Goal: Book appointment/travel/reservation

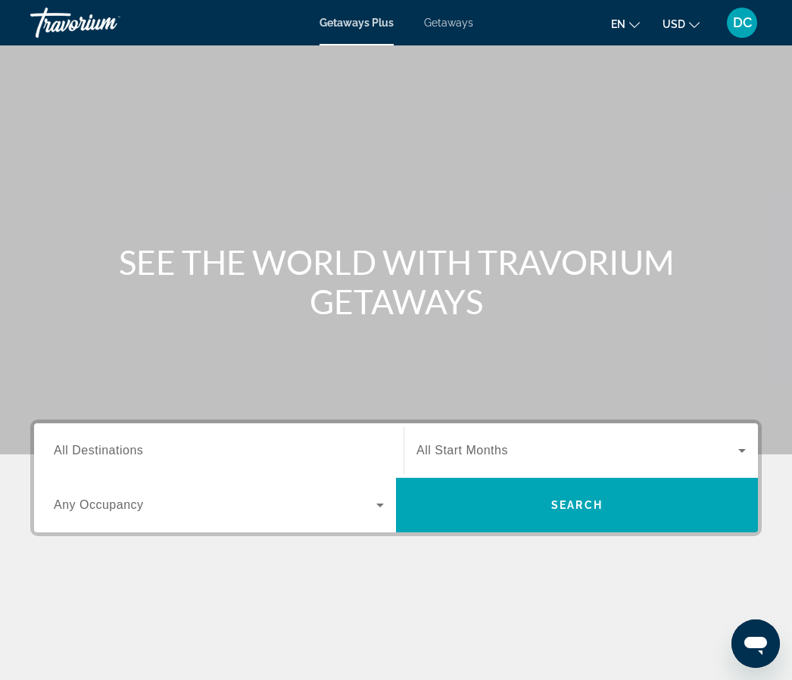
click at [113, 454] on span "All Destinations" at bounding box center [98, 450] width 89 height 13
click at [113, 454] on input "Destination All Destinations" at bounding box center [219, 451] width 330 height 18
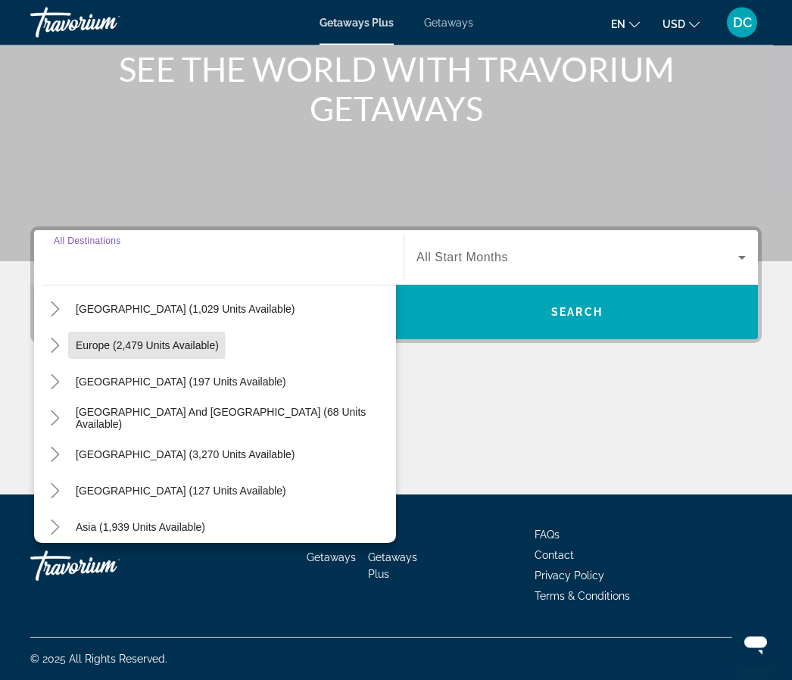
scroll to position [193, 0]
click at [97, 344] on span "Europe (2,479 units available)" at bounding box center [147, 345] width 143 height 12
type input "**********"
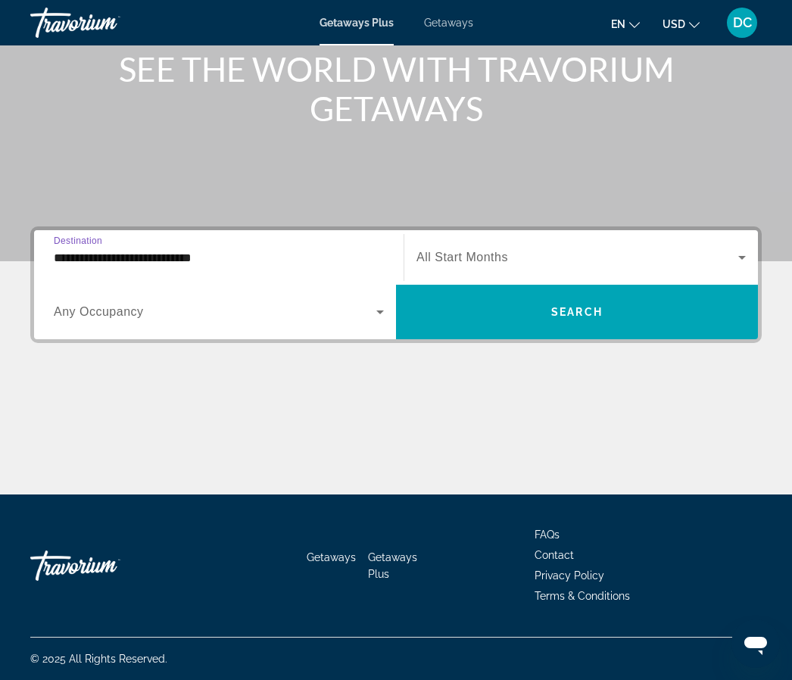
click at [740, 260] on icon "Search widget" at bounding box center [742, 257] width 18 height 18
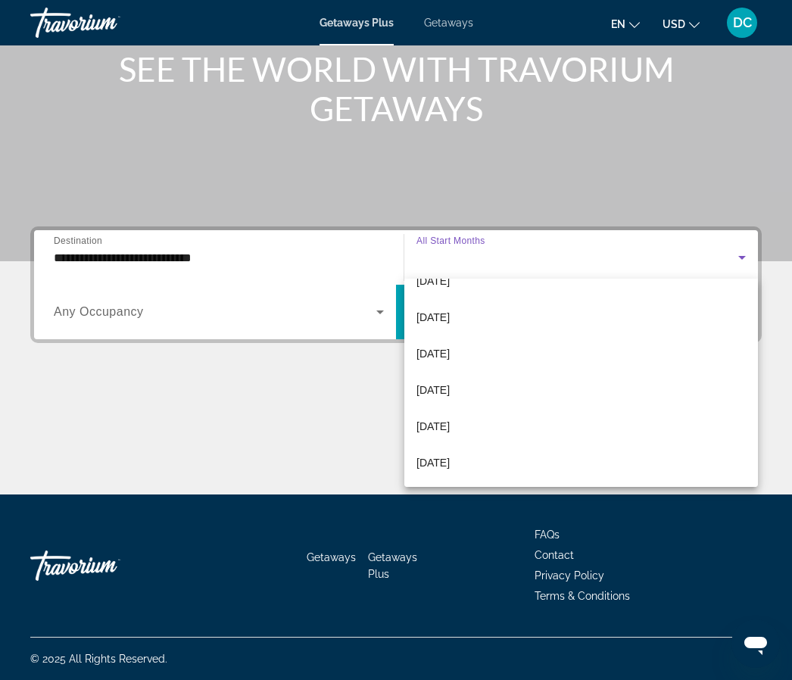
scroll to position [313, 0]
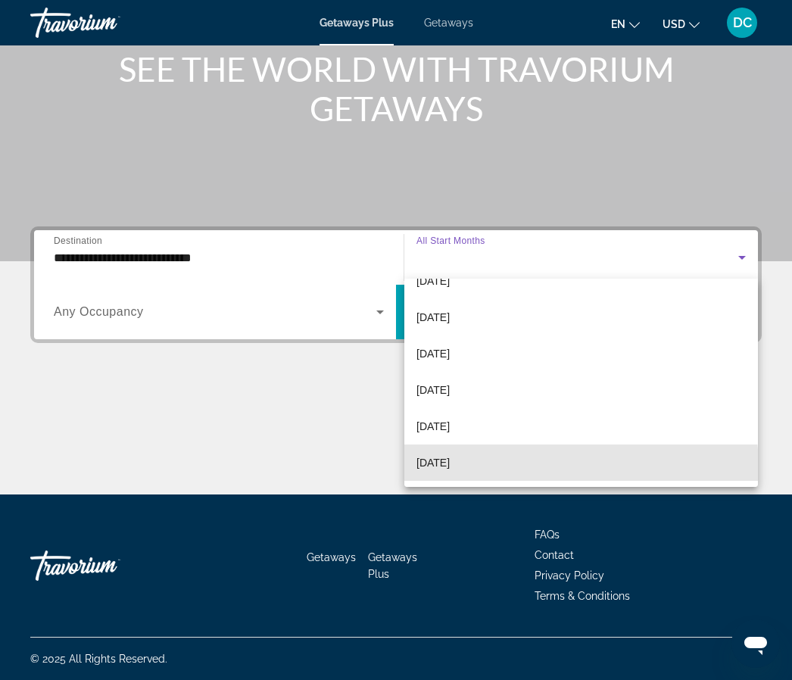
click at [450, 469] on span "[DATE]" at bounding box center [432, 462] width 33 height 18
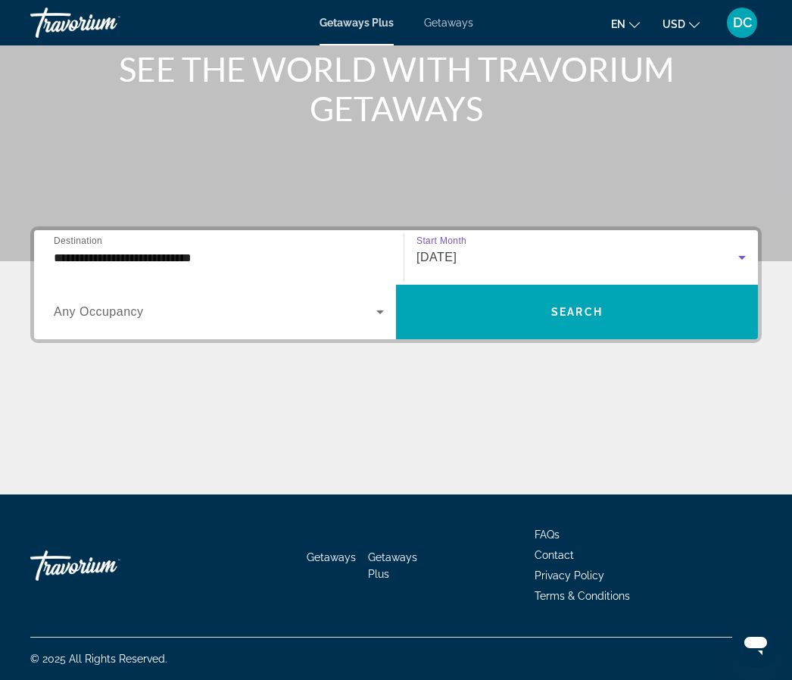
click at [382, 313] on icon "Search widget" at bounding box center [380, 312] width 18 height 18
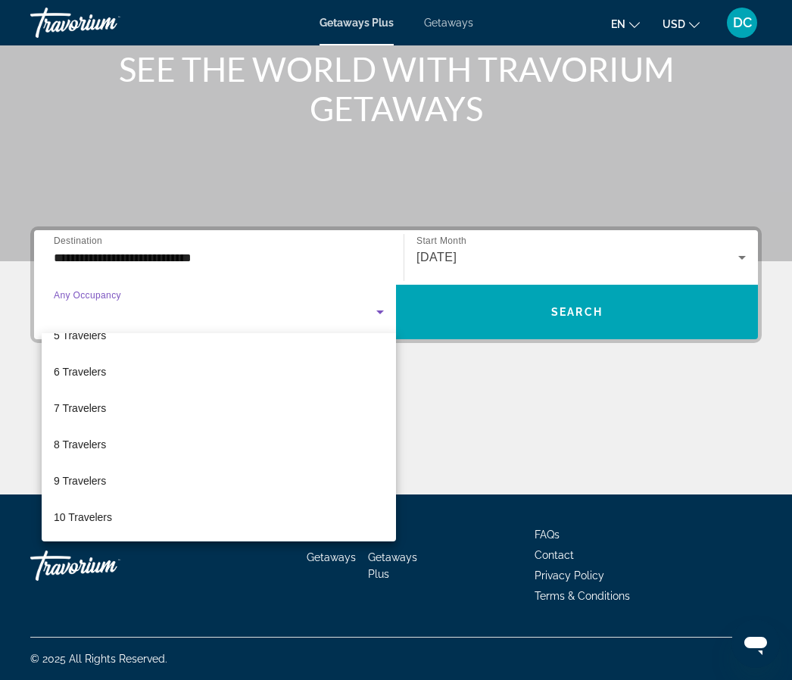
scroll to position [167, 0]
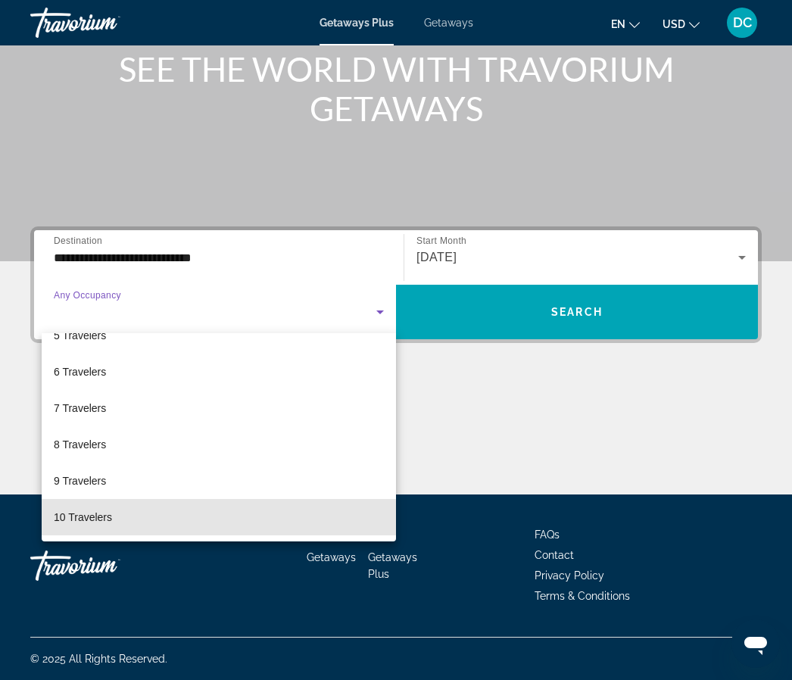
click at [104, 522] on span "10 Travelers" at bounding box center [83, 517] width 58 height 18
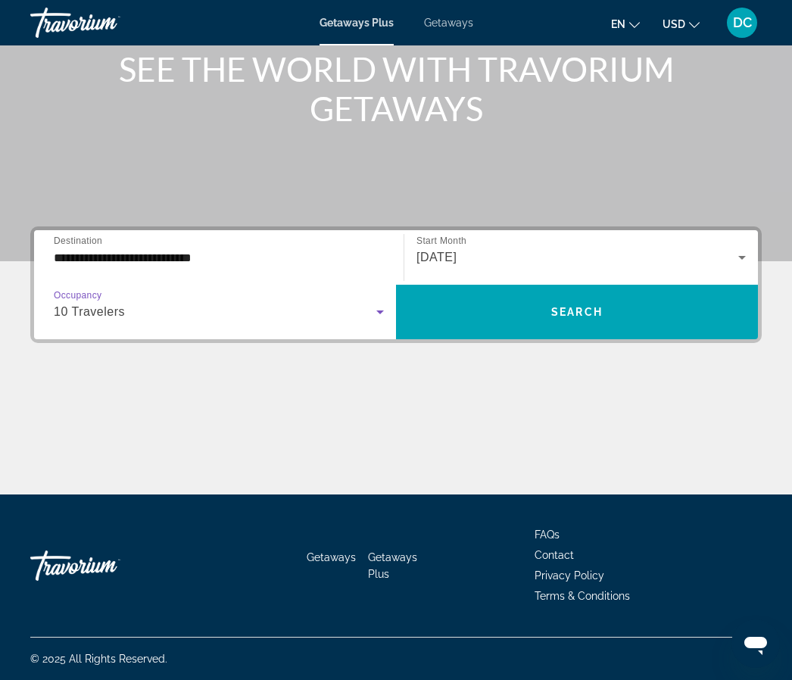
click at [581, 314] on span "Search" at bounding box center [576, 312] width 51 height 12
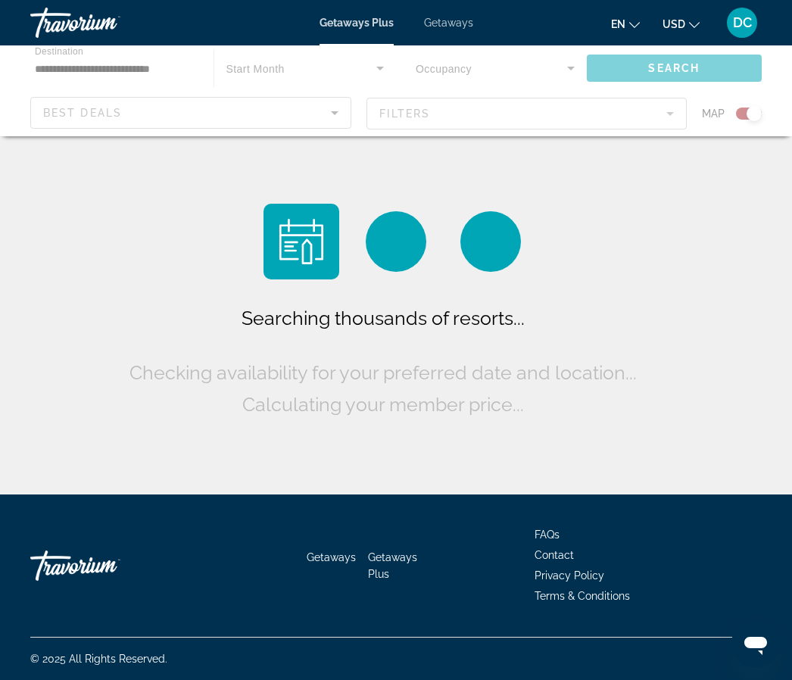
scroll to position [55, 0]
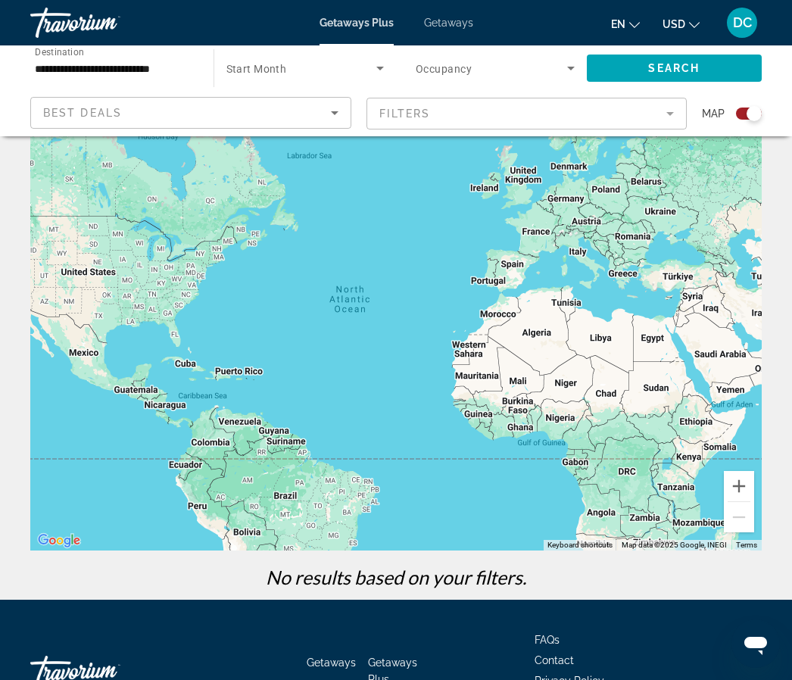
click at [556, 74] on span "Search widget" at bounding box center [491, 68] width 151 height 18
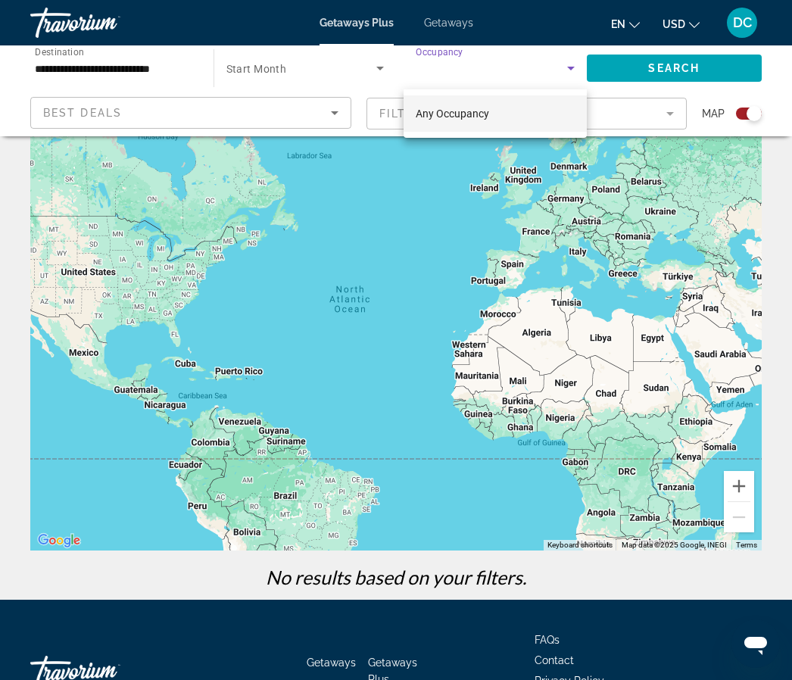
click at [578, 67] on div at bounding box center [396, 340] width 792 height 680
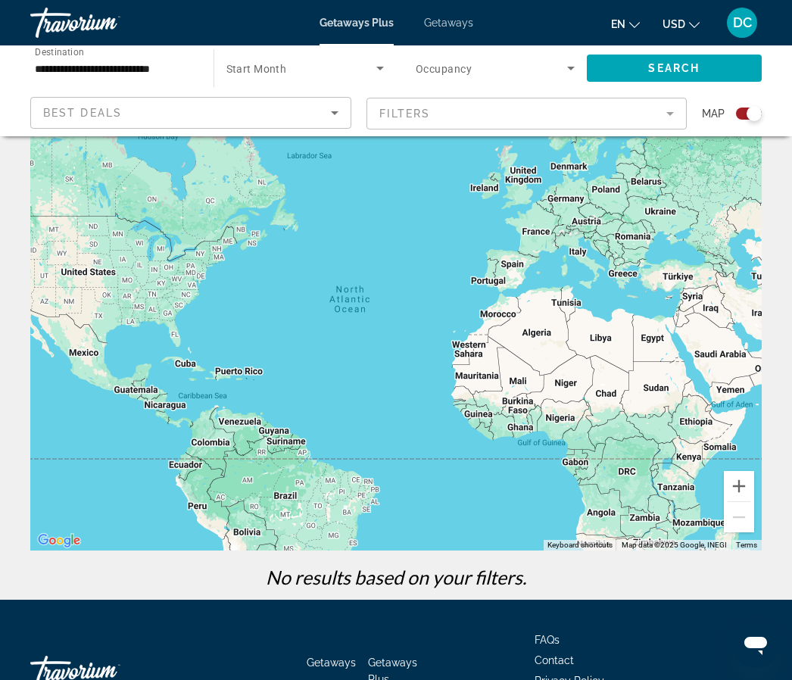
click at [574, 74] on icon "Search widget" at bounding box center [571, 68] width 18 height 18
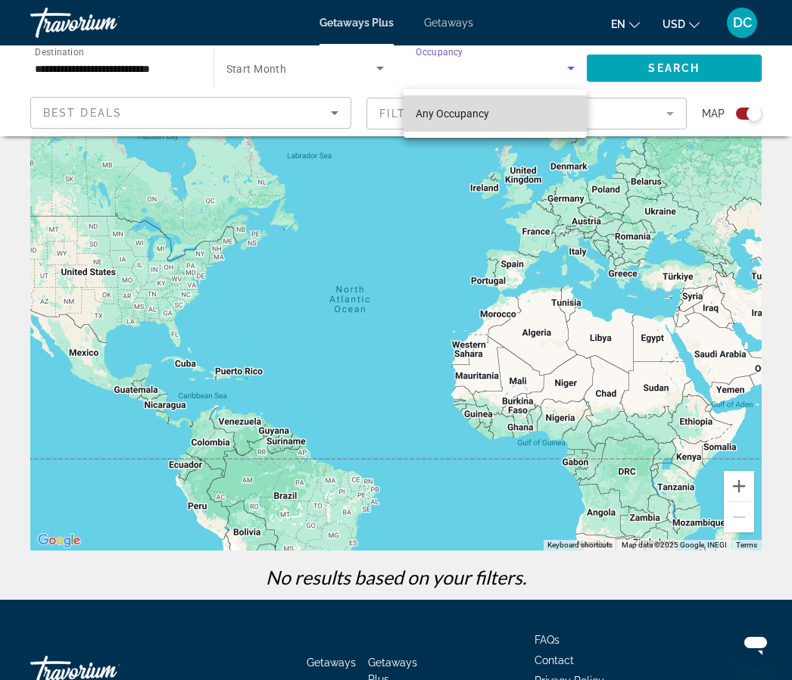
click at [528, 128] on mat-option "Any Occupancy" at bounding box center [494, 113] width 183 height 36
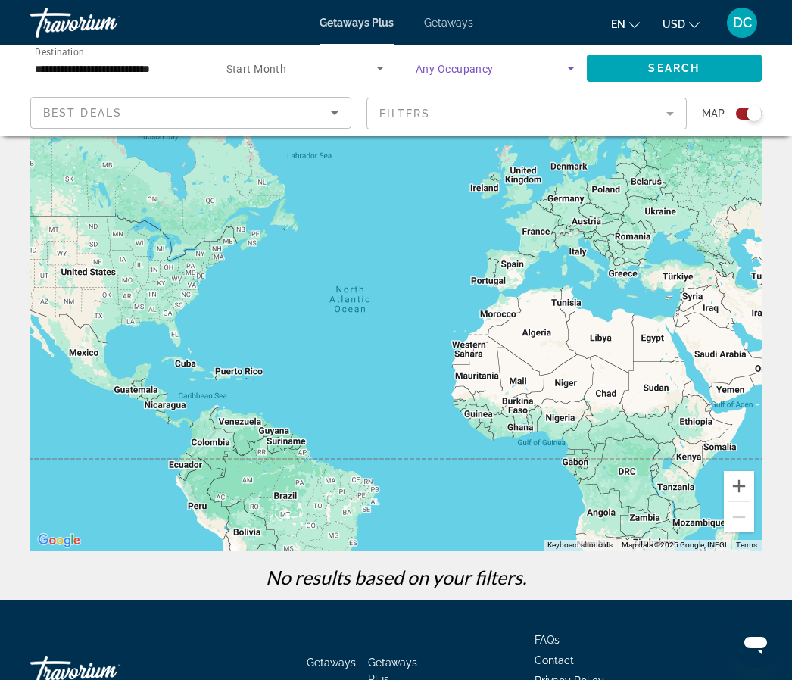
click at [49, 76] on input "**********" at bounding box center [114, 69] width 159 height 18
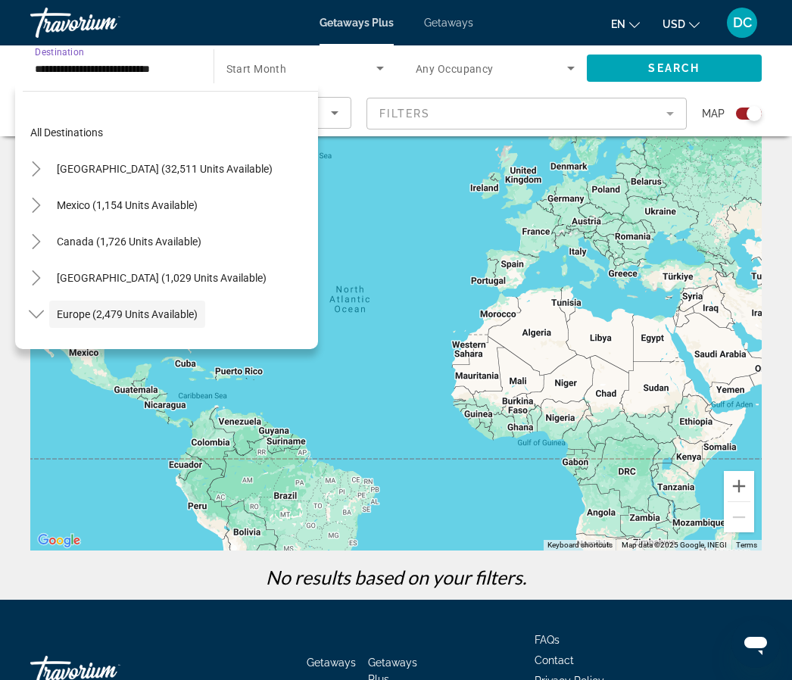
scroll to position [90, 0]
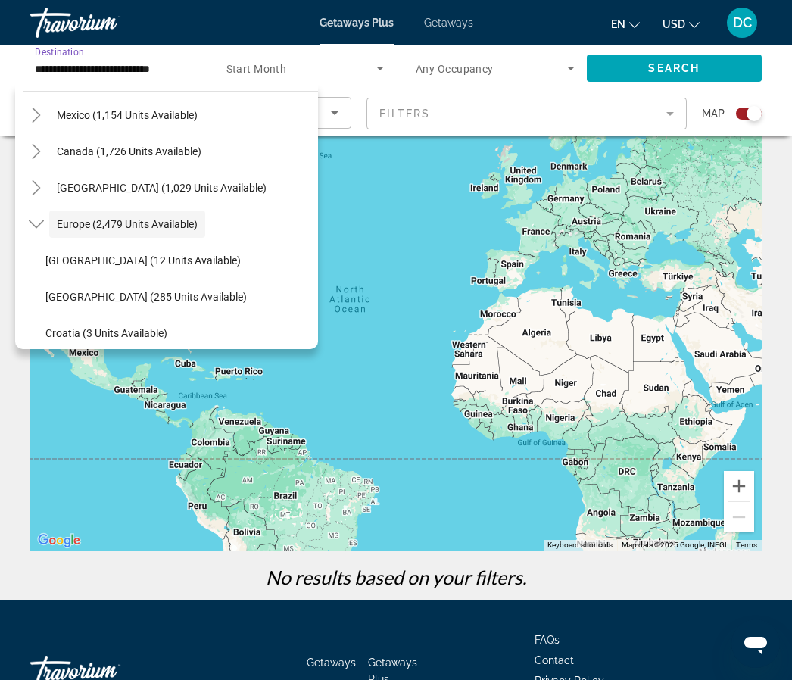
click at [51, 223] on span "Search widget" at bounding box center [127, 224] width 156 height 36
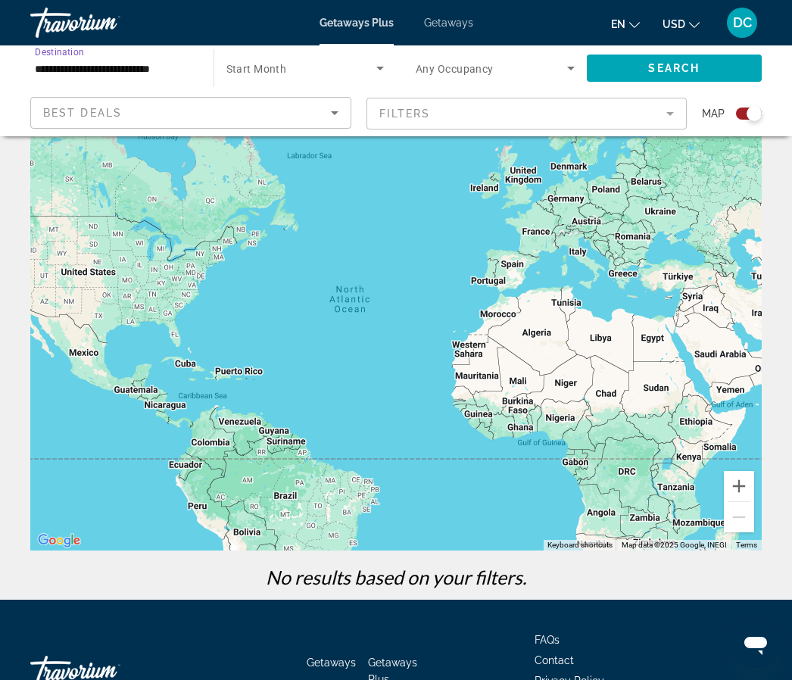
click at [179, 71] on input "**********" at bounding box center [114, 69] width 159 height 18
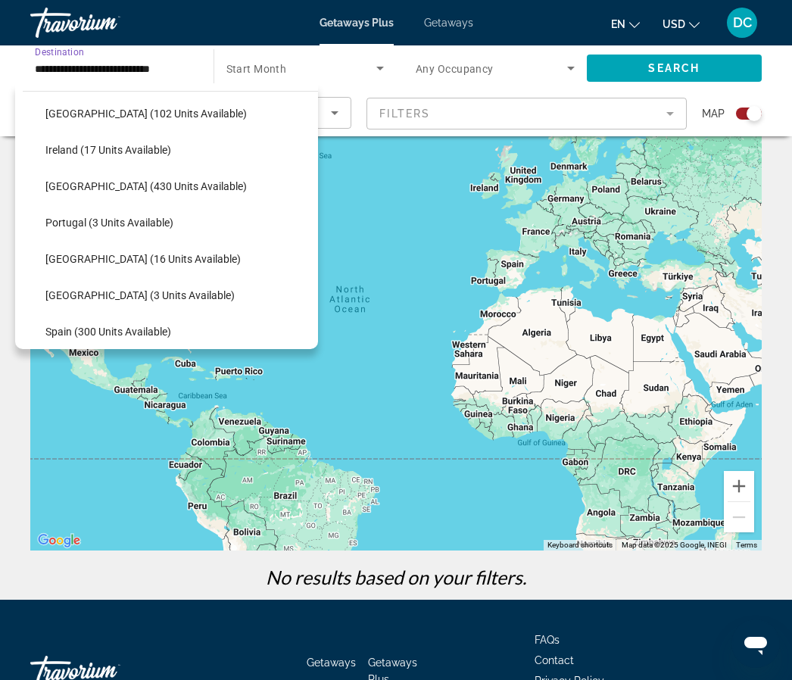
scroll to position [528, 0]
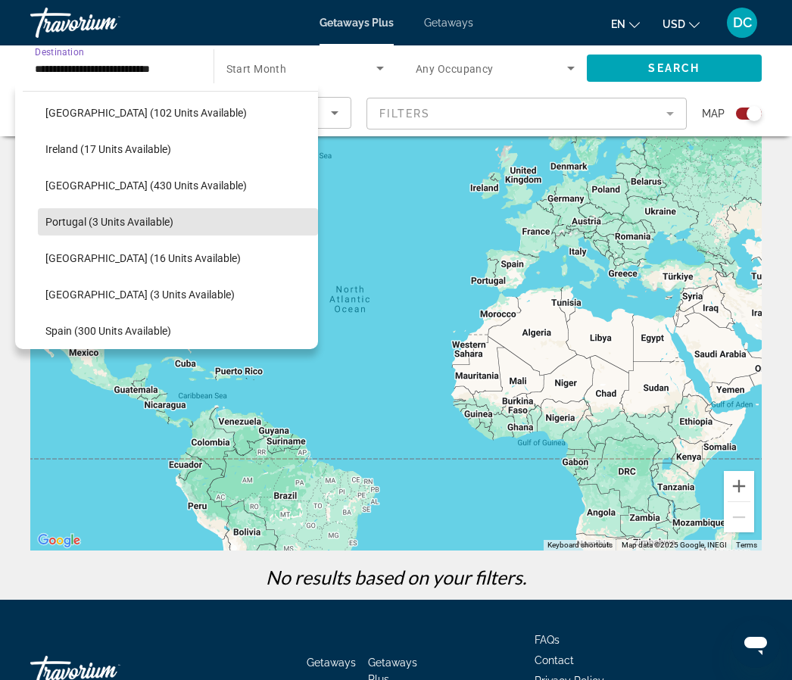
click at [75, 223] on span "Portugal (3 units available)" at bounding box center [109, 222] width 128 height 12
type input "**********"
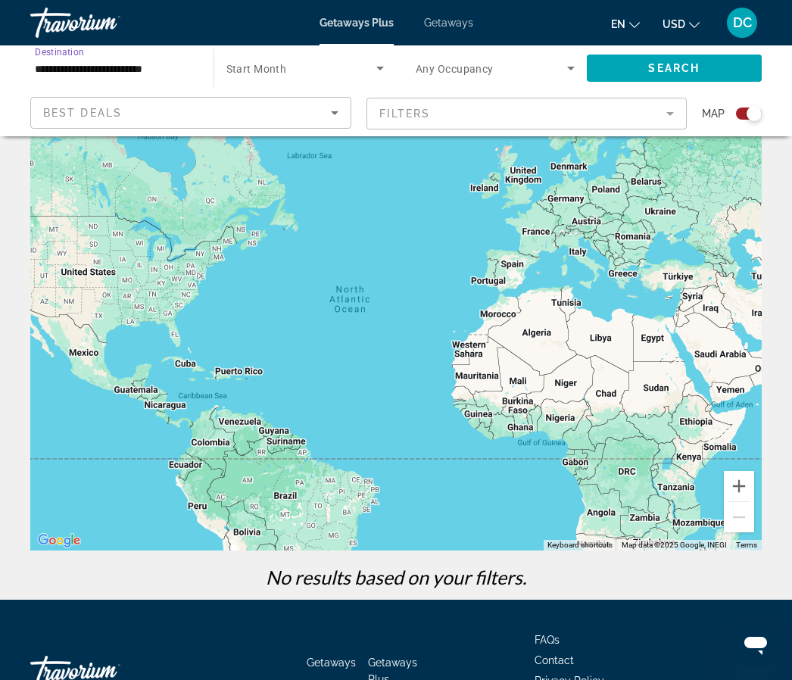
click at [375, 67] on icon "Search widget" at bounding box center [380, 68] width 18 height 18
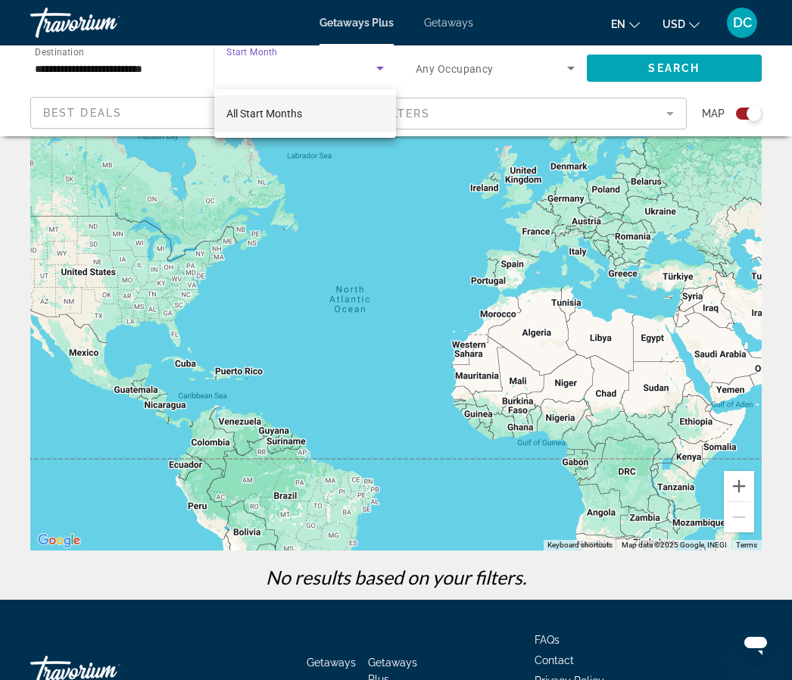
click at [317, 122] on mat-option "All Start Months" at bounding box center [305, 113] width 182 height 36
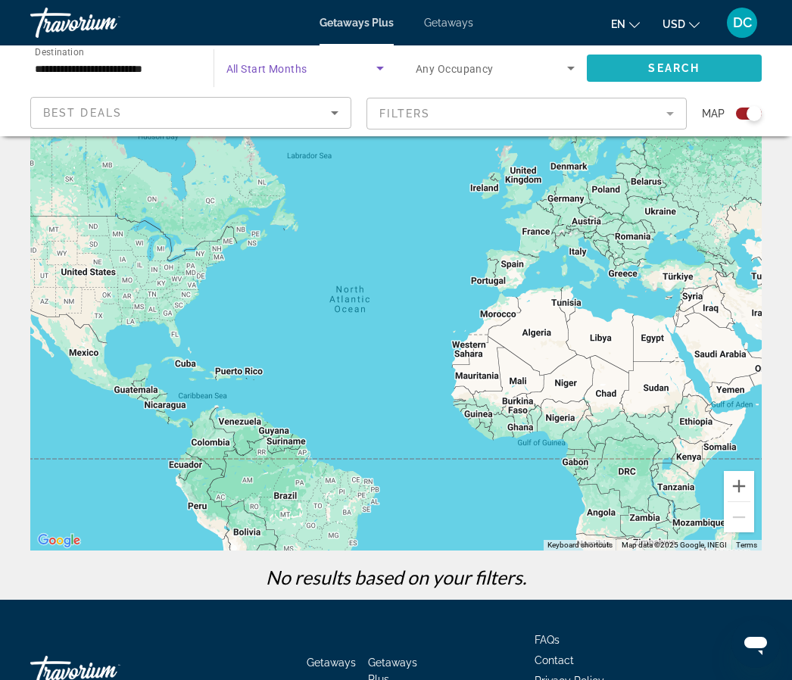
click at [666, 72] on span "Search" at bounding box center [673, 68] width 51 height 12
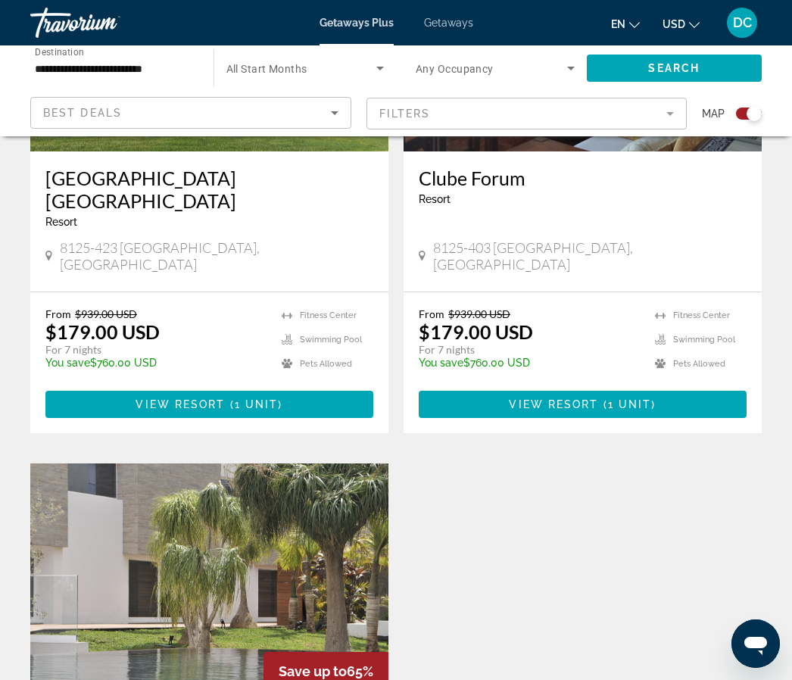
scroll to position [749, 0]
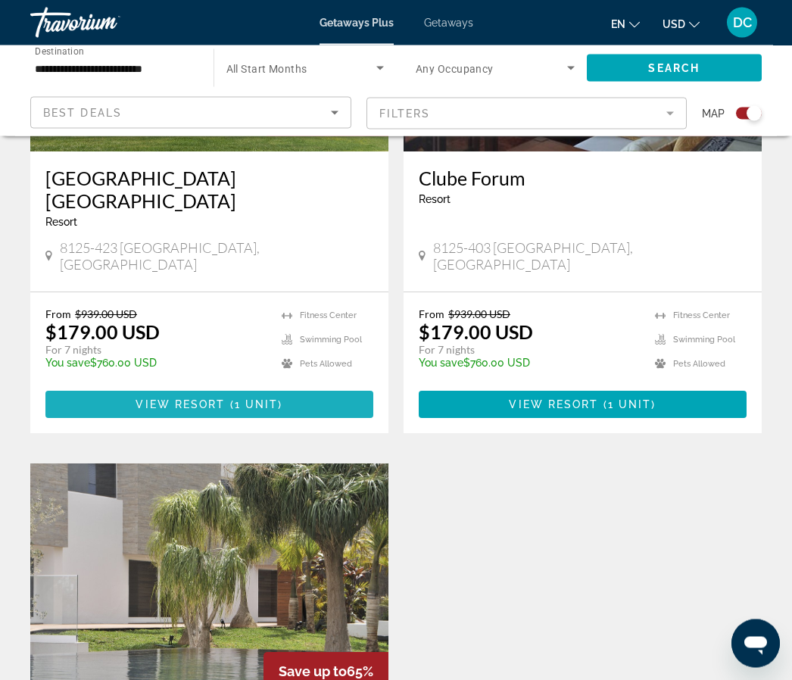
click at [204, 399] on span "View Resort" at bounding box center [179, 405] width 89 height 12
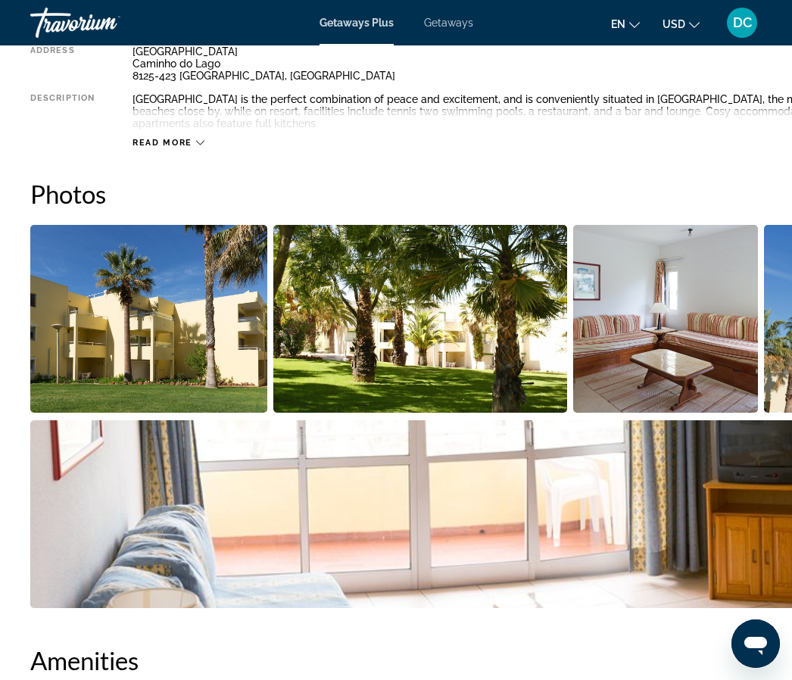
scroll to position [902, 0]
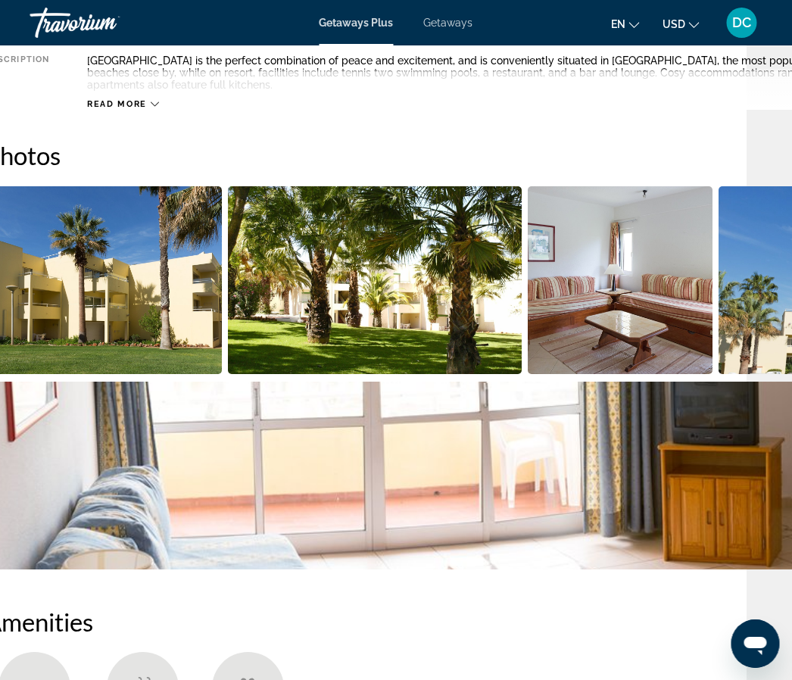
click at [138, 313] on img "Open full-screen image slider" at bounding box center [104, 280] width 237 height 188
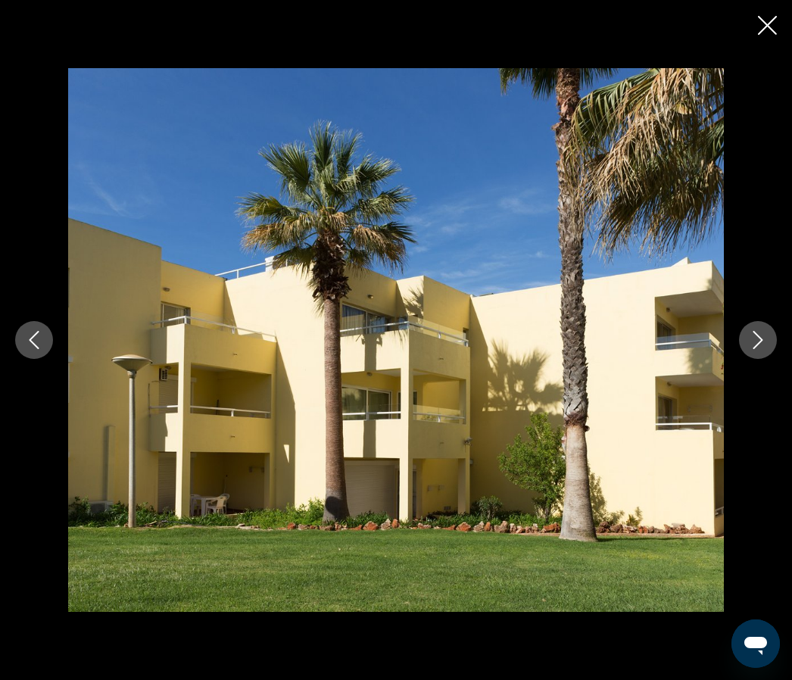
click at [756, 349] on icon "Next image" at bounding box center [758, 340] width 10 height 18
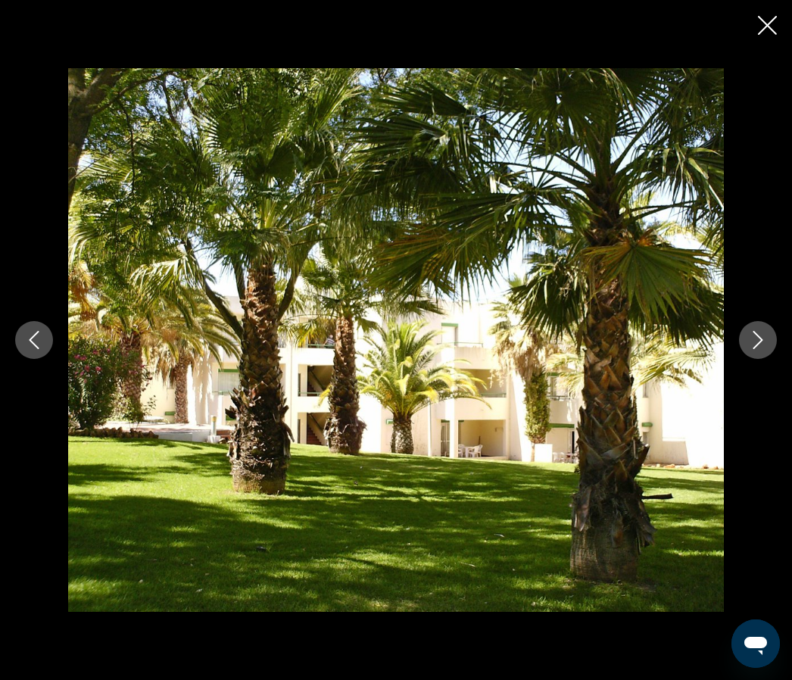
click at [751, 349] on icon "Next image" at bounding box center [758, 340] width 18 height 18
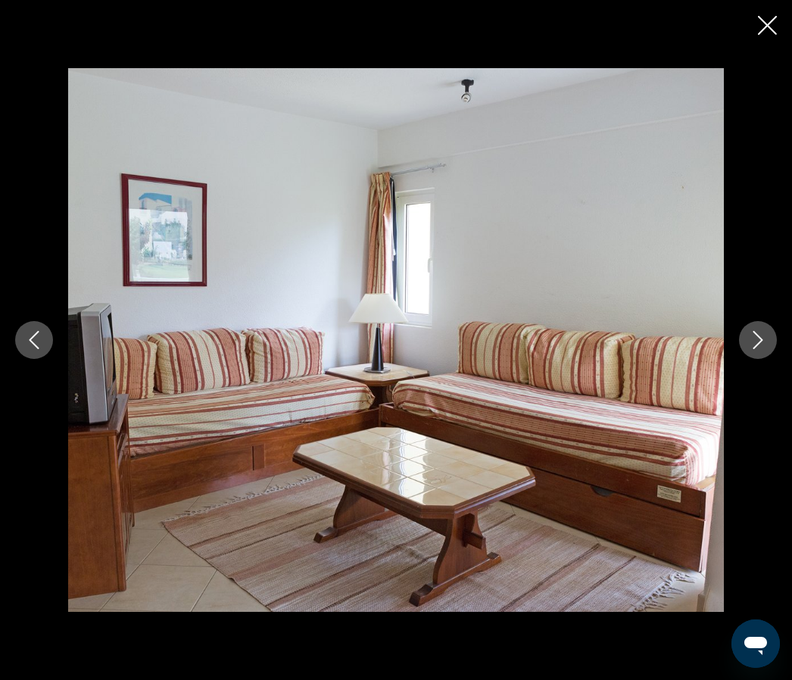
click at [758, 359] on button "Next image" at bounding box center [758, 340] width 38 height 38
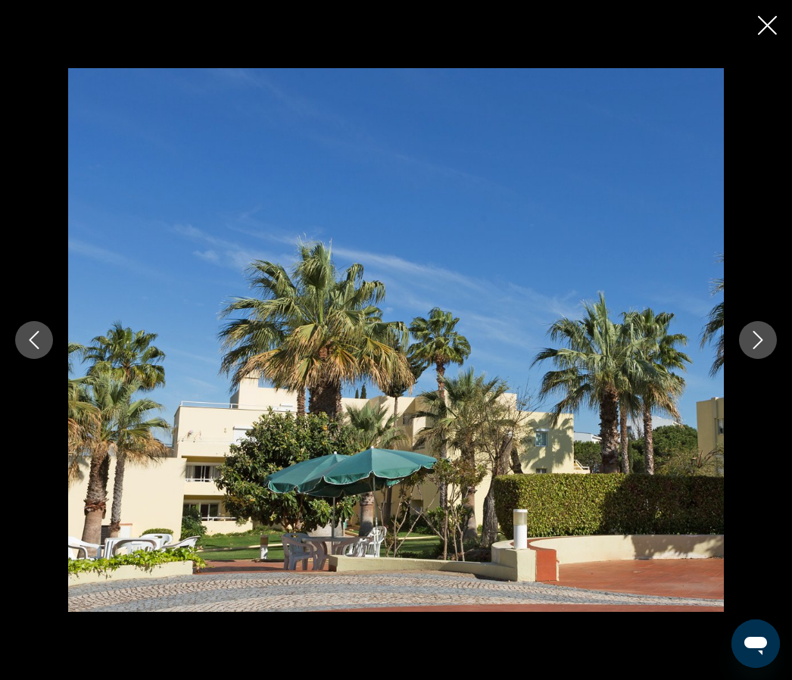
click at [752, 359] on button "Next image" at bounding box center [758, 340] width 38 height 38
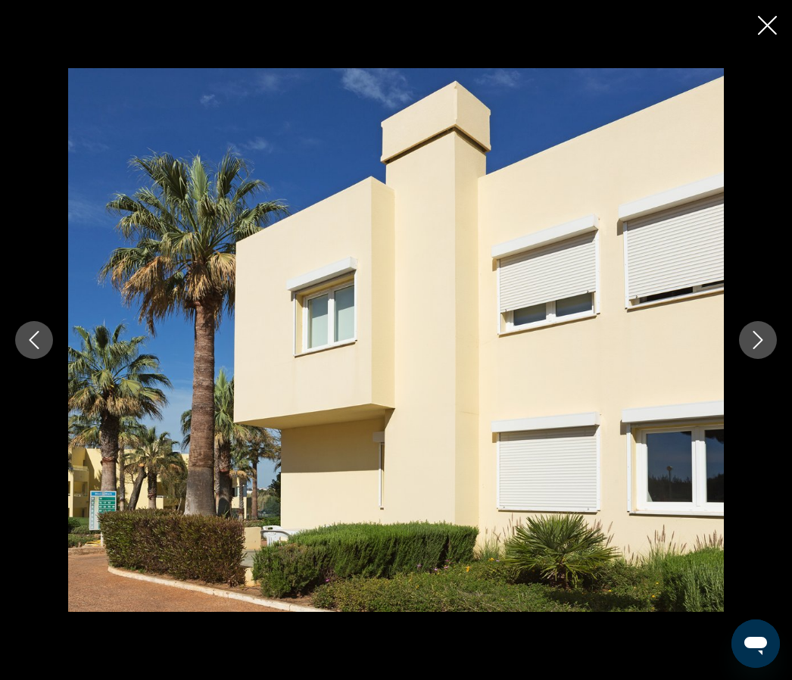
click at [750, 349] on icon "Next image" at bounding box center [758, 340] width 18 height 18
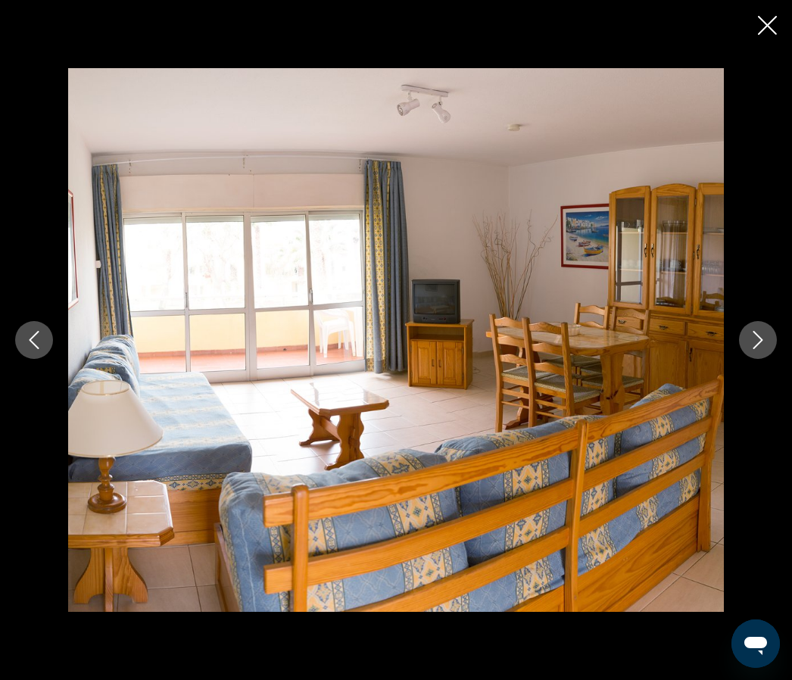
click at [752, 349] on icon "Next image" at bounding box center [758, 340] width 18 height 18
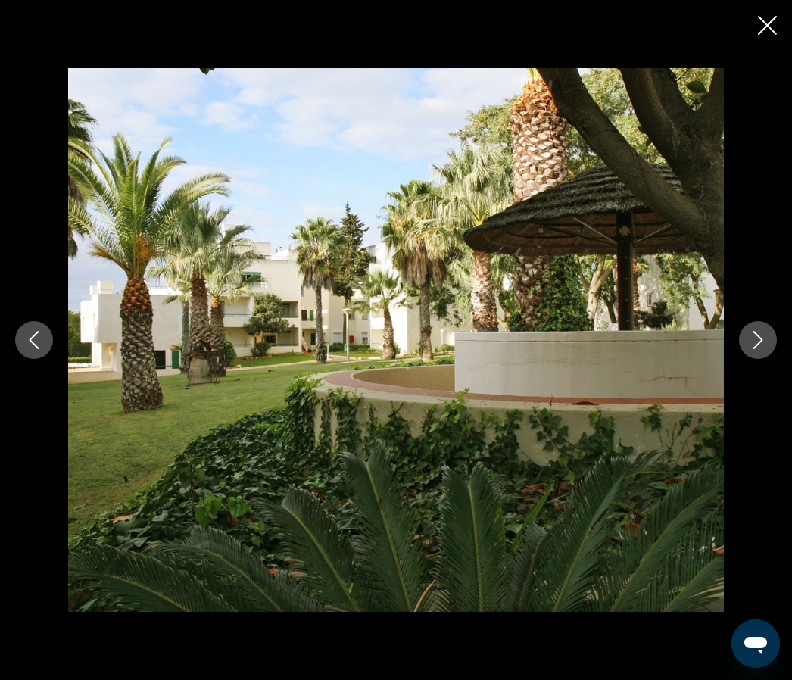
click at [758, 349] on icon "Next image" at bounding box center [758, 340] width 18 height 18
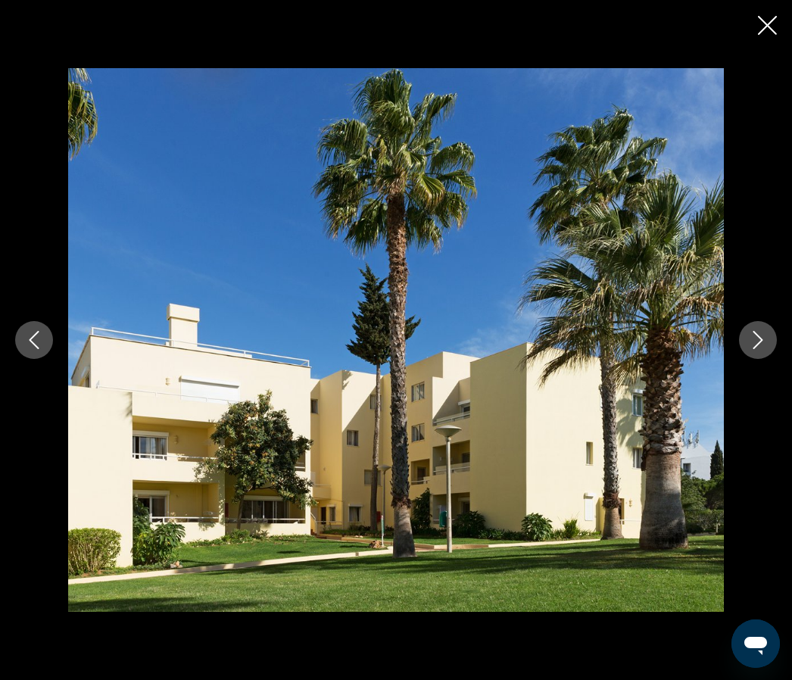
click at [749, 349] on icon "Next image" at bounding box center [758, 340] width 18 height 18
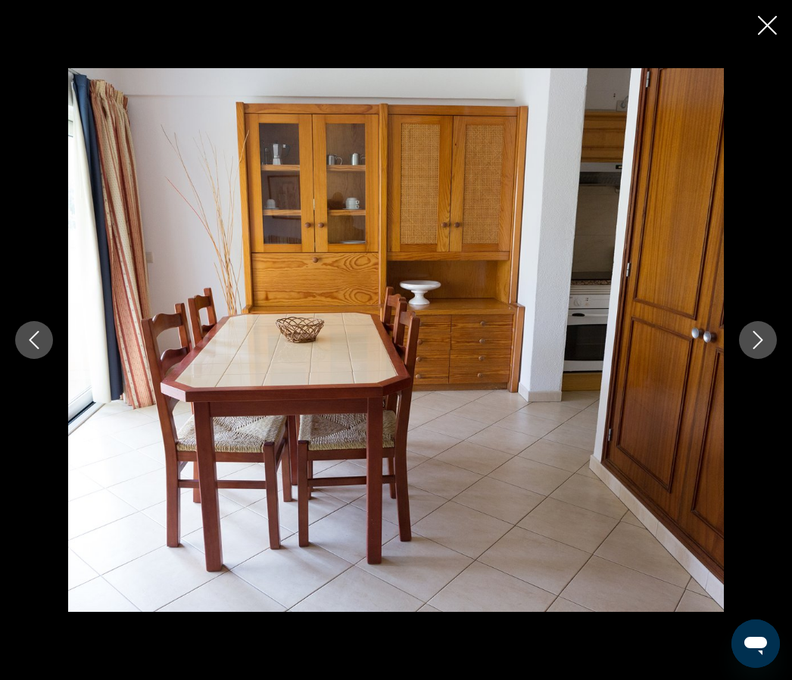
click at [753, 349] on icon "Next image" at bounding box center [758, 340] width 18 height 18
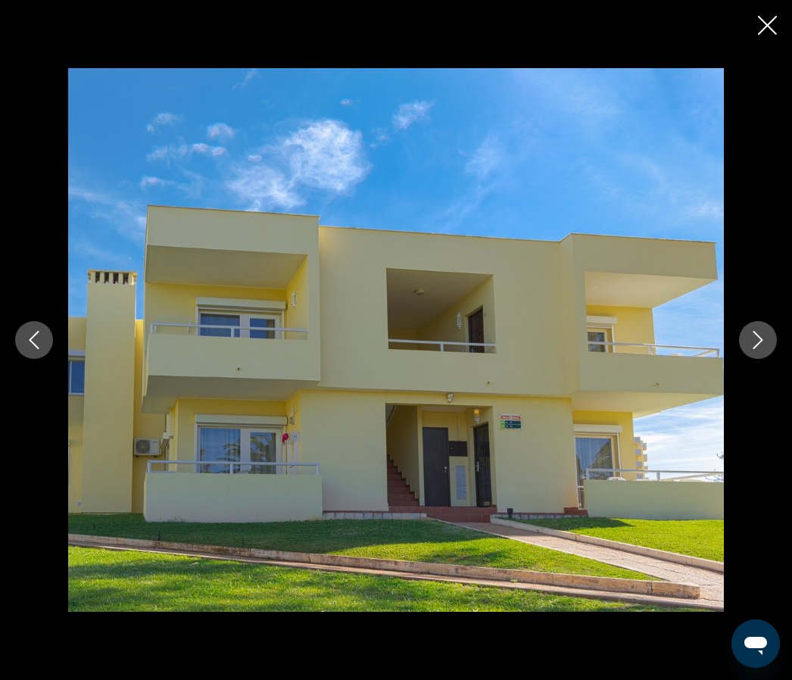
click at [757, 349] on icon "Next image" at bounding box center [758, 340] width 18 height 18
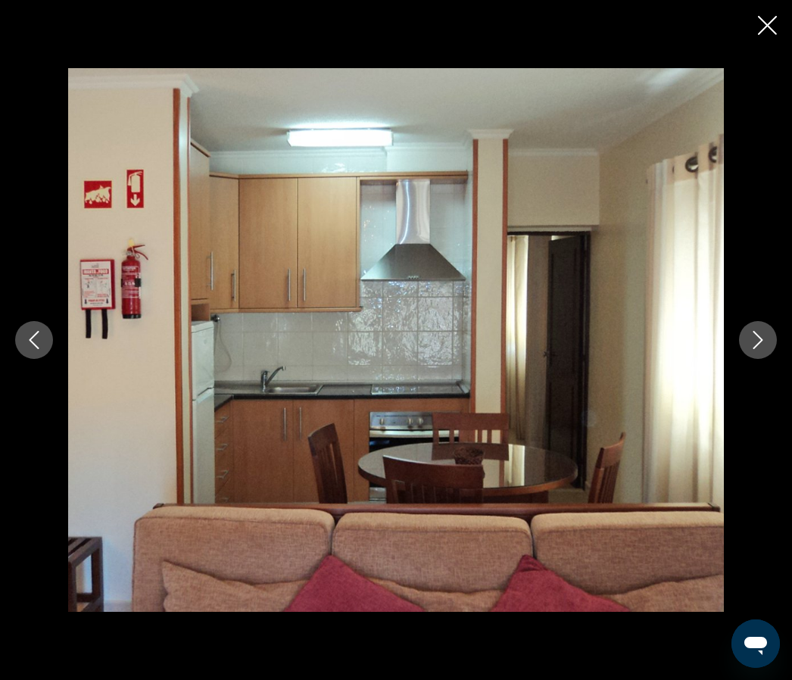
click at [754, 349] on icon "Next image" at bounding box center [758, 340] width 18 height 18
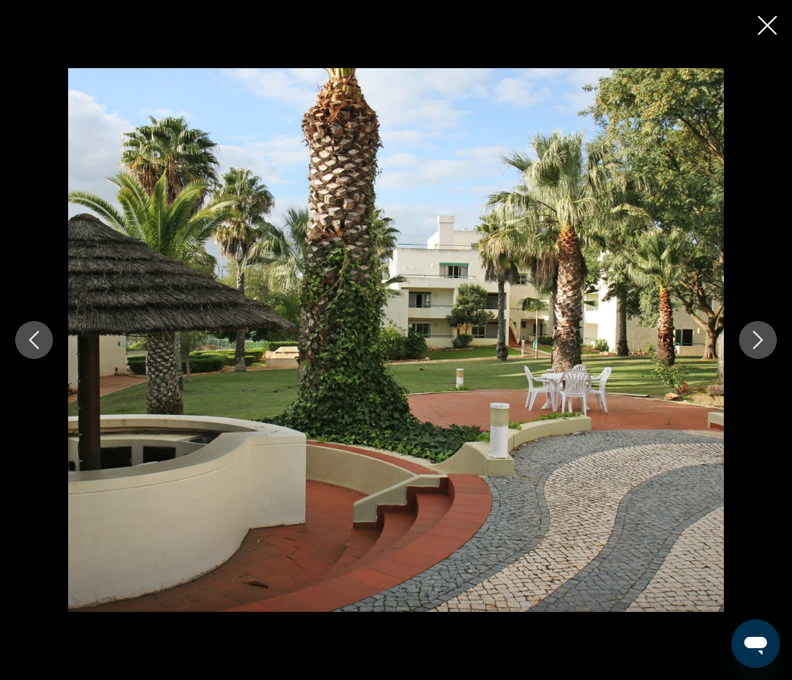
click at [762, 349] on icon "Next image" at bounding box center [758, 340] width 18 height 18
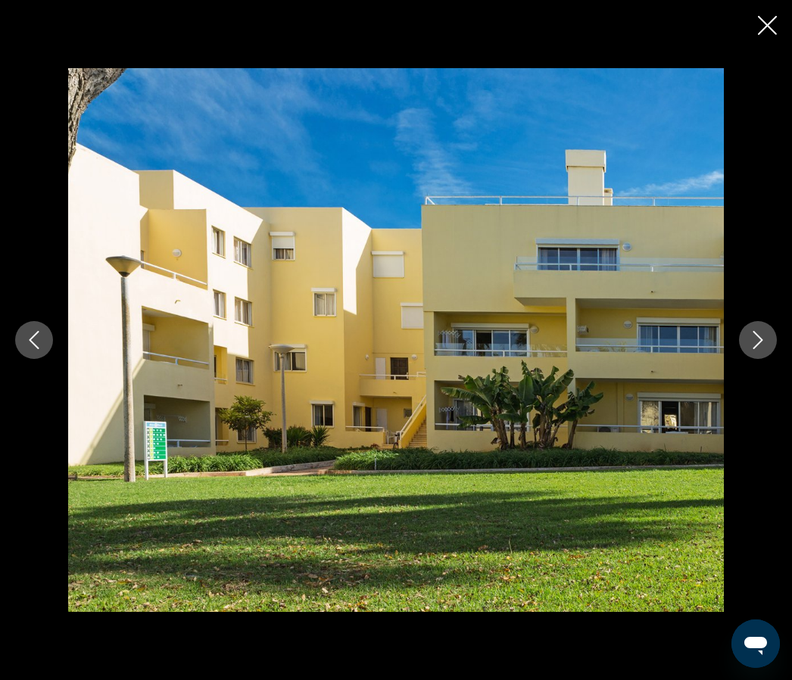
click at [763, 349] on icon "Next image" at bounding box center [758, 340] width 18 height 18
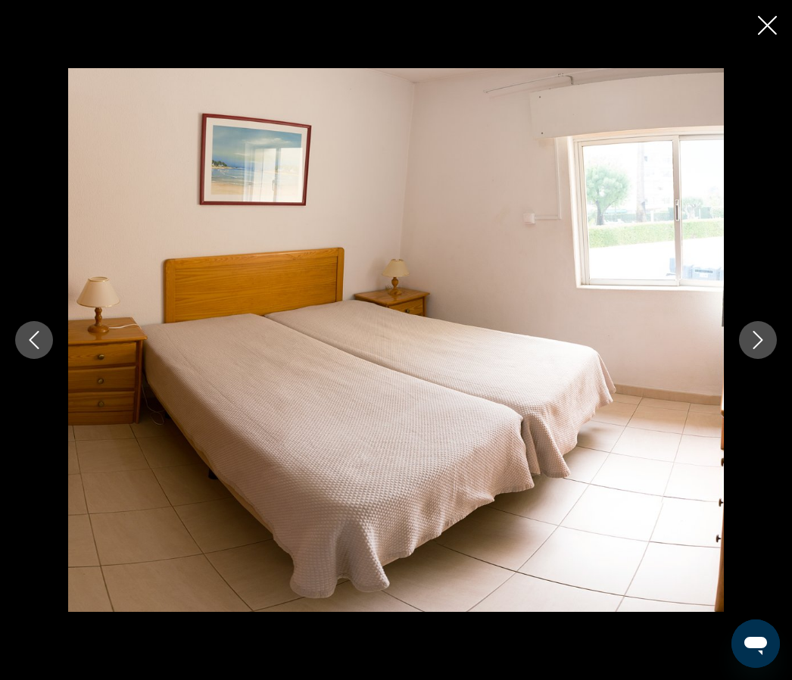
click at [759, 349] on icon "Next image" at bounding box center [758, 340] width 10 height 18
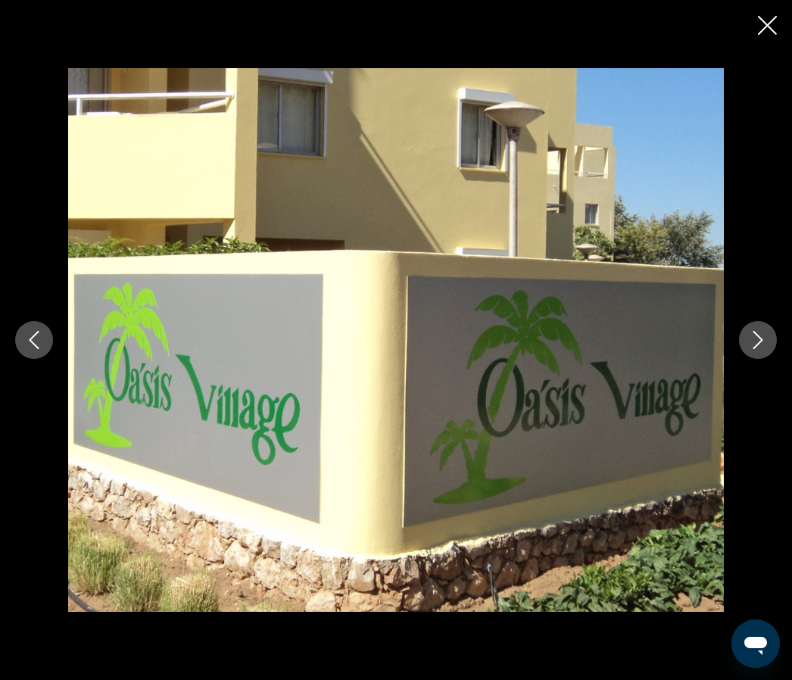
click at [772, 30] on icon "Close slideshow" at bounding box center [767, 25] width 19 height 19
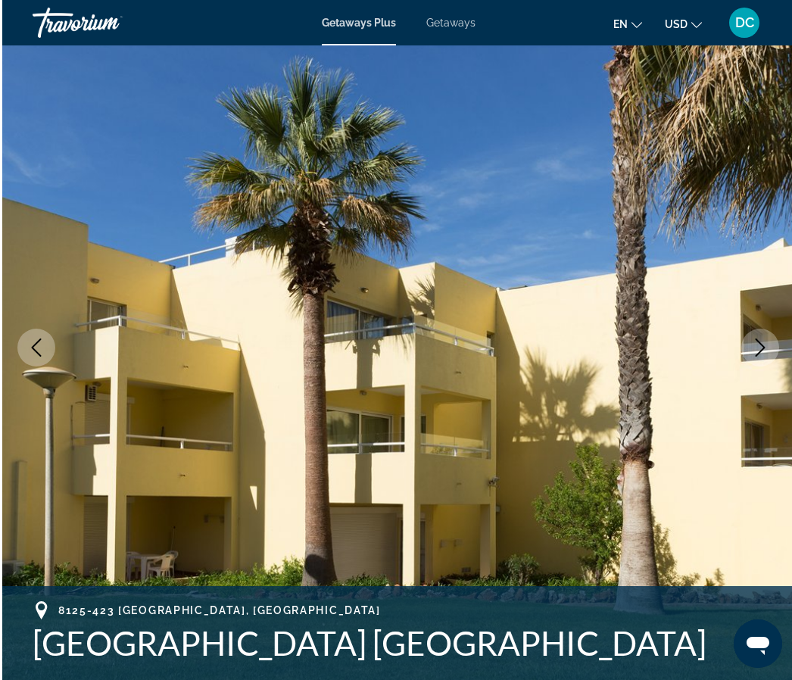
scroll to position [0, 0]
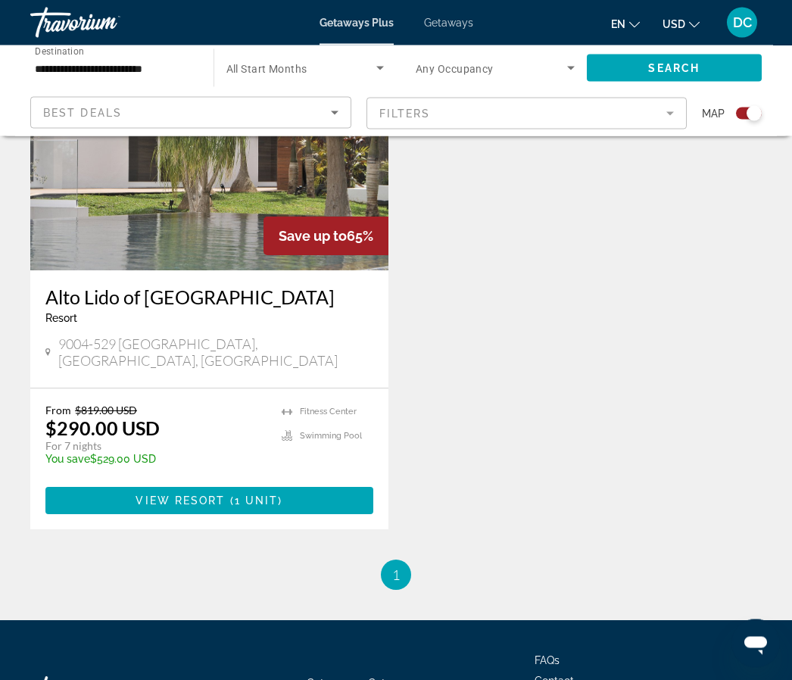
scroll to position [1170, 0]
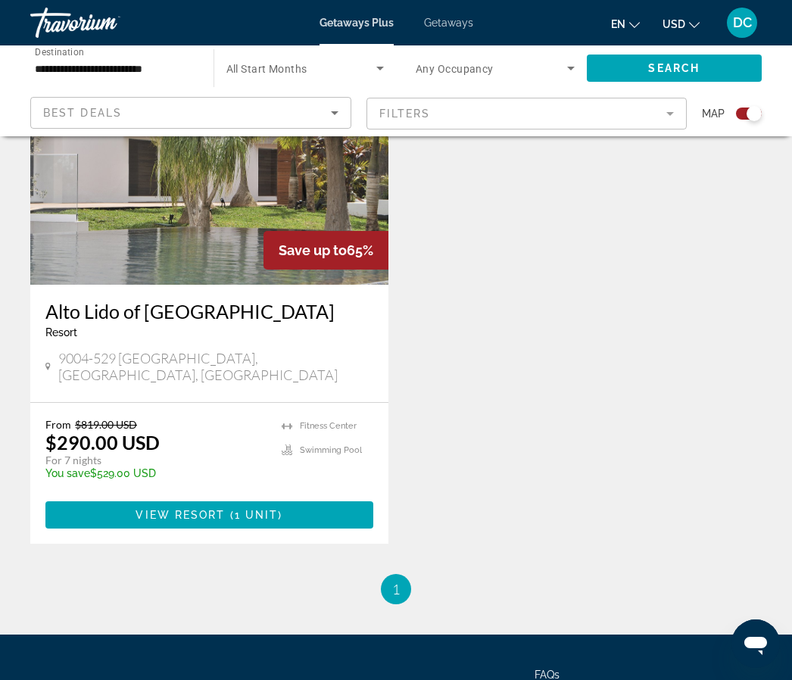
click at [276, 509] on span "1 unit" at bounding box center [257, 515] width 44 height 12
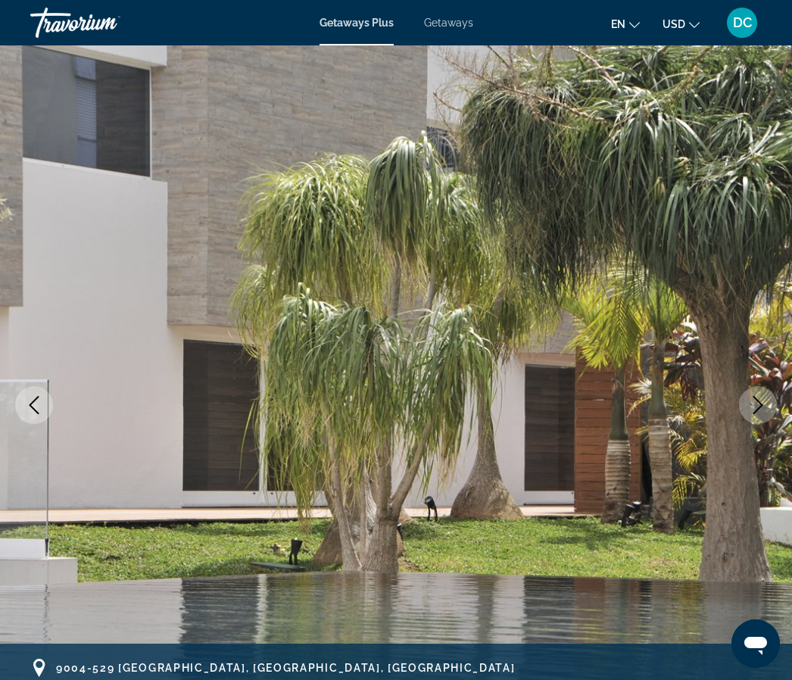
click at [759, 419] on button "Next image" at bounding box center [758, 405] width 38 height 38
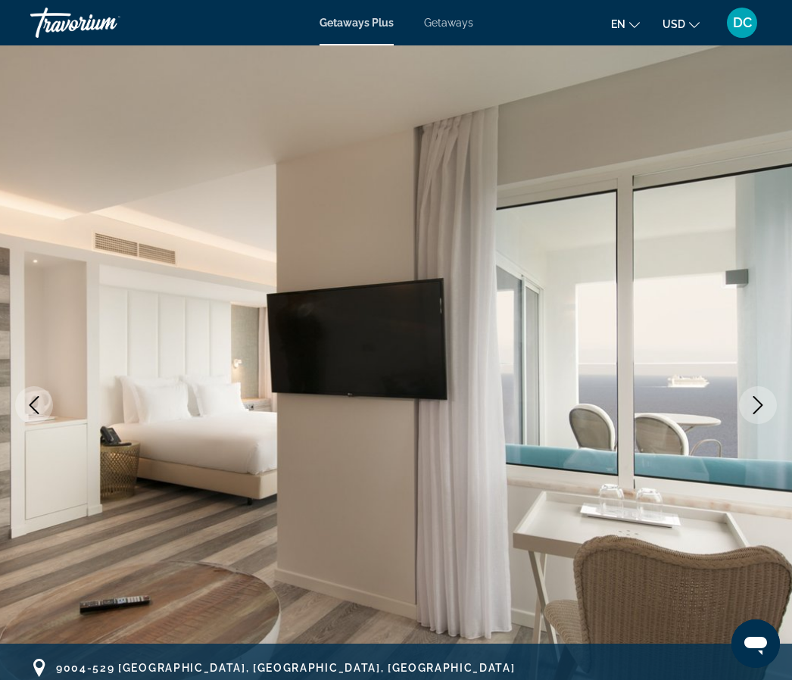
click at [762, 416] on button "Next image" at bounding box center [758, 405] width 38 height 38
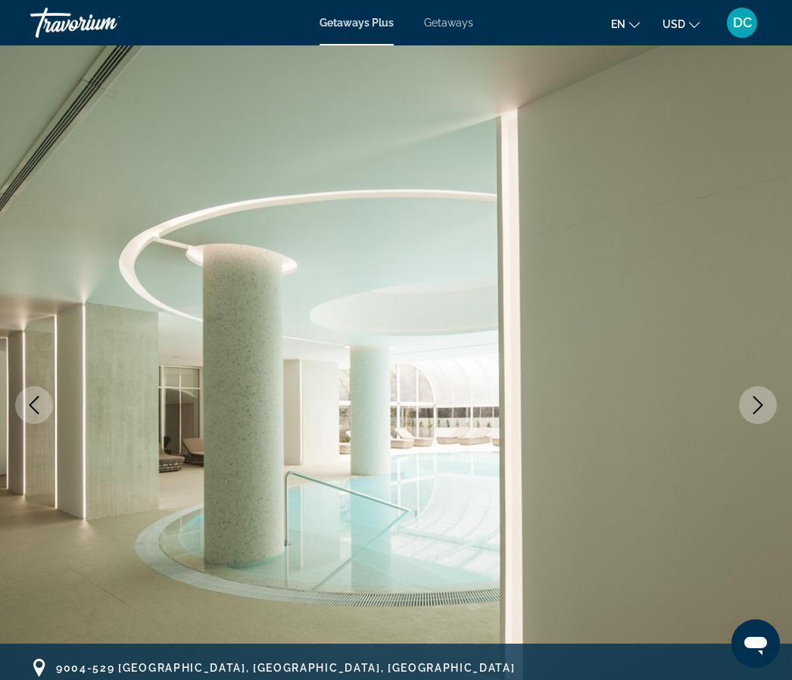
click at [761, 405] on icon "Next image" at bounding box center [758, 405] width 18 height 18
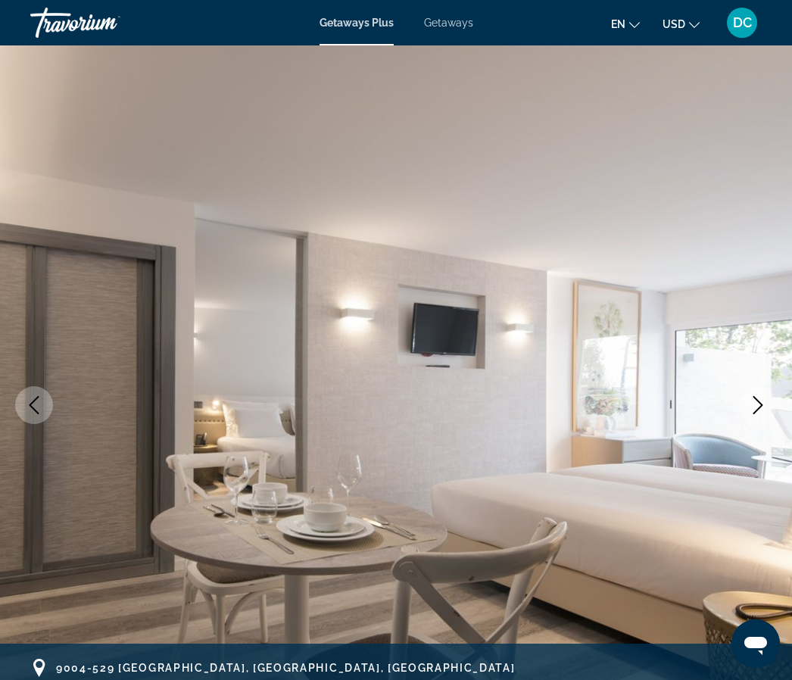
click at [762, 409] on icon "Next image" at bounding box center [758, 405] width 18 height 18
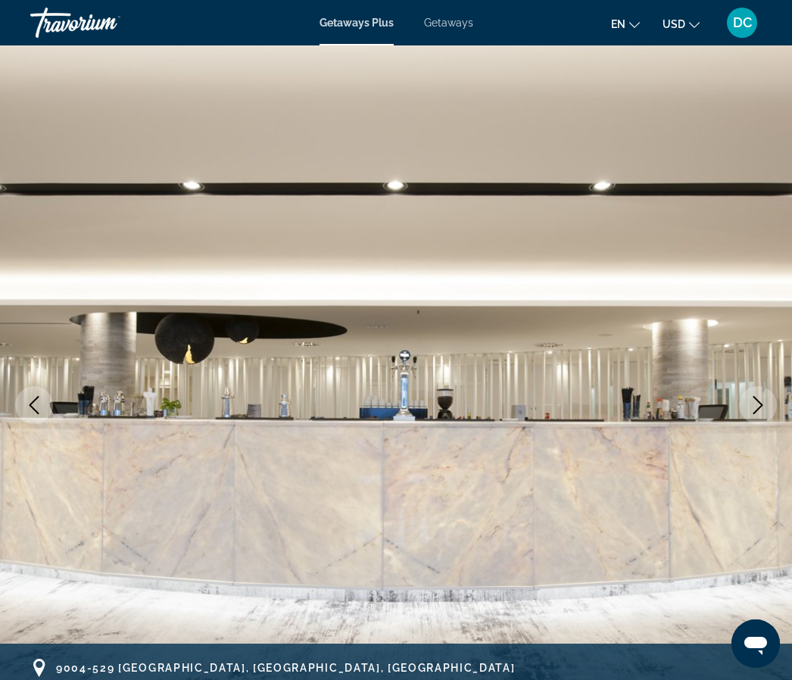
click at [766, 407] on icon "Next image" at bounding box center [758, 405] width 18 height 18
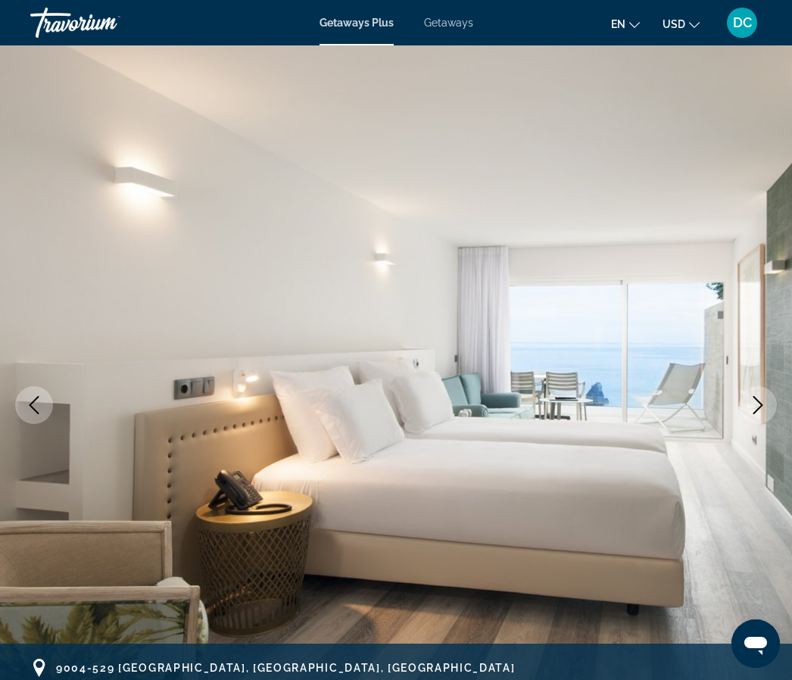
click at [760, 405] on icon "Next image" at bounding box center [758, 405] width 18 height 18
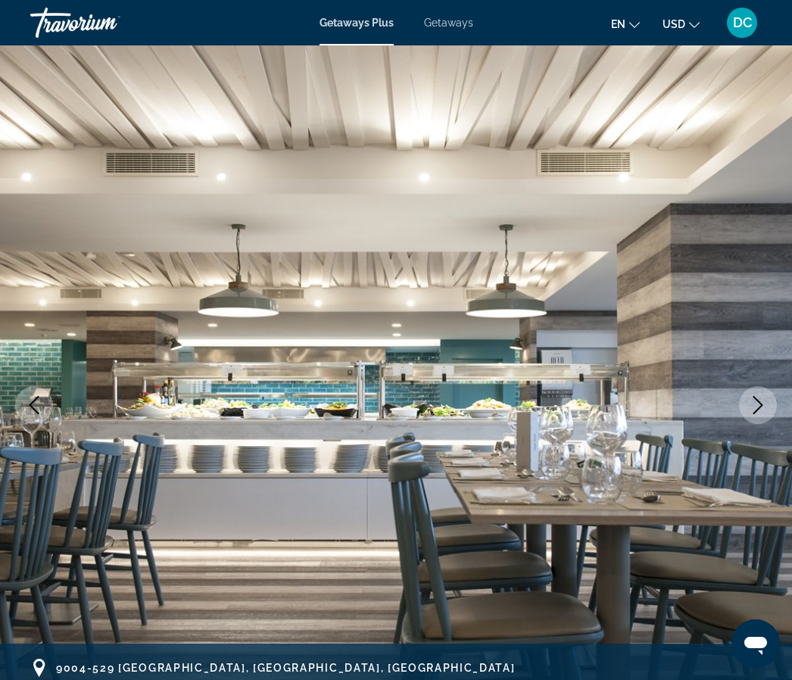
click at [764, 409] on icon "Next image" at bounding box center [758, 405] width 18 height 18
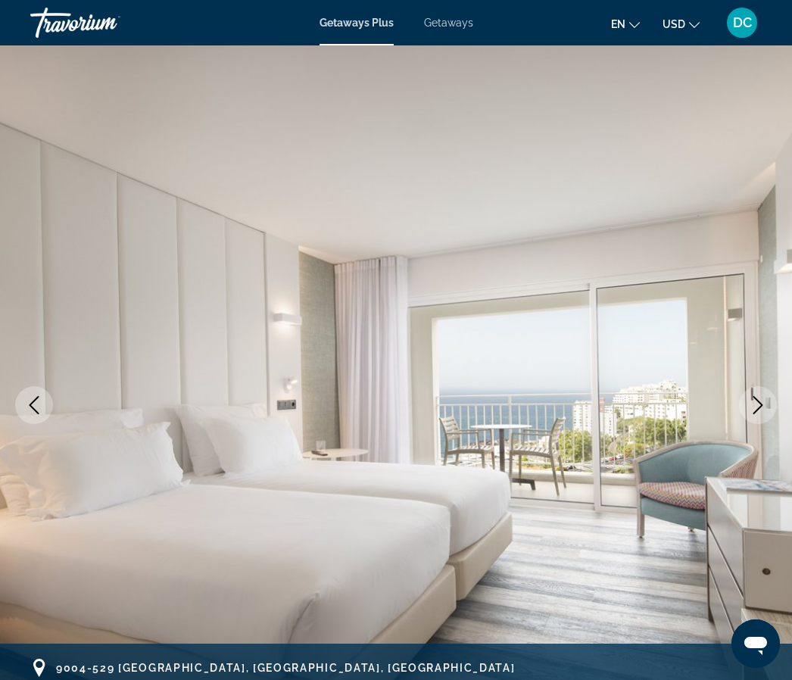
click at [762, 414] on button "Next image" at bounding box center [758, 405] width 38 height 38
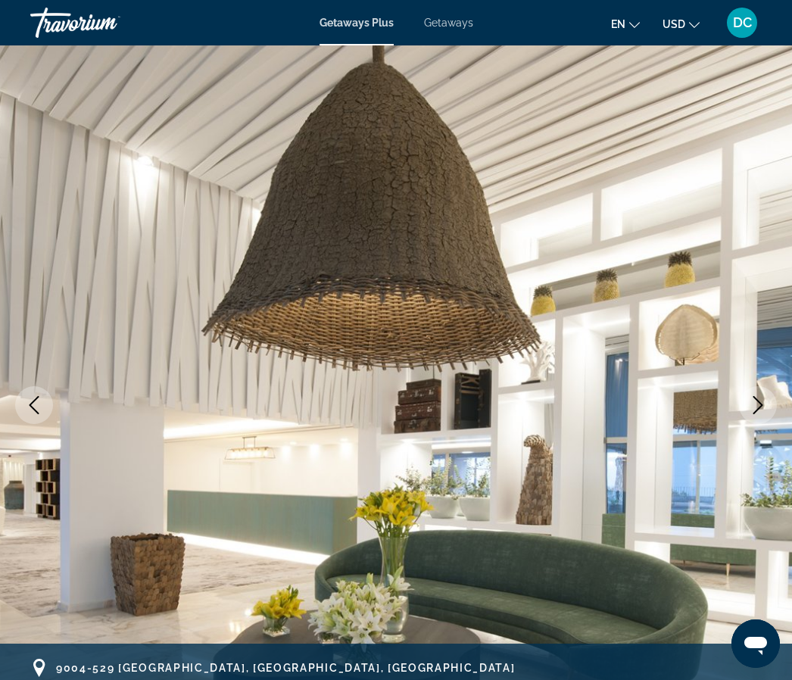
click at [761, 416] on button "Next image" at bounding box center [758, 405] width 38 height 38
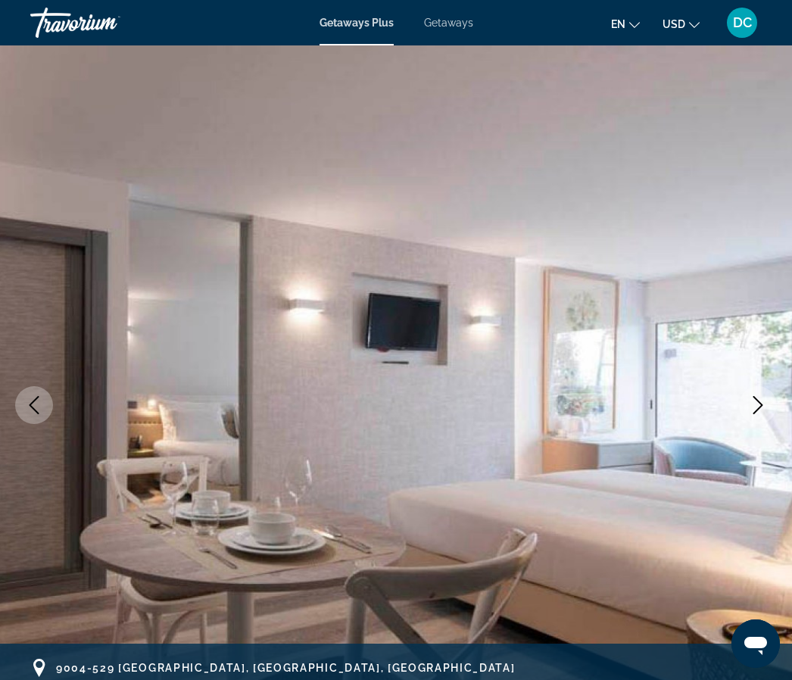
click at [761, 409] on icon "Next image" at bounding box center [758, 405] width 18 height 18
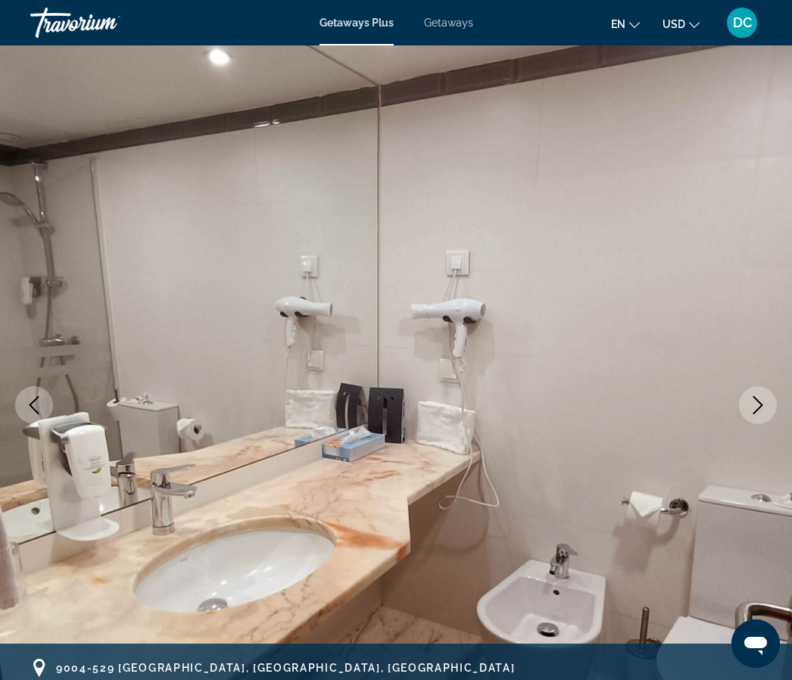
click at [763, 400] on icon "Next image" at bounding box center [758, 405] width 18 height 18
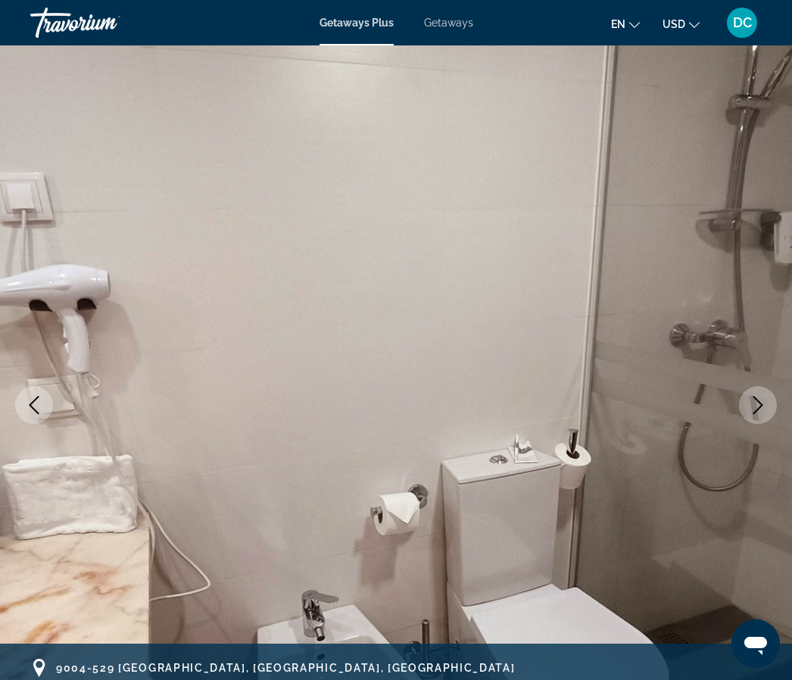
click at [761, 403] on icon "Next image" at bounding box center [758, 405] width 10 height 18
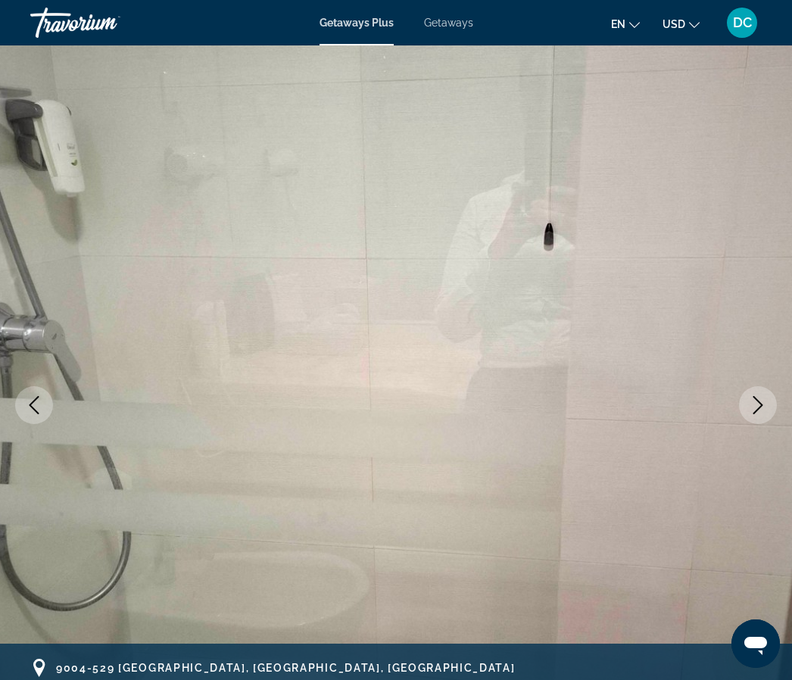
click at [757, 409] on icon "Next image" at bounding box center [758, 405] width 10 height 18
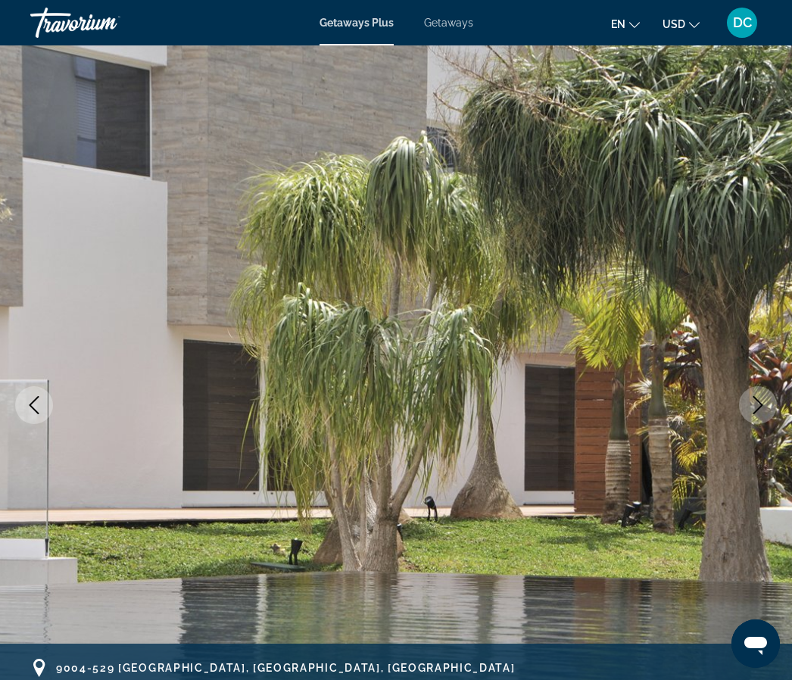
click at [347, 27] on span "Getaways Plus" at bounding box center [356, 23] width 74 height 12
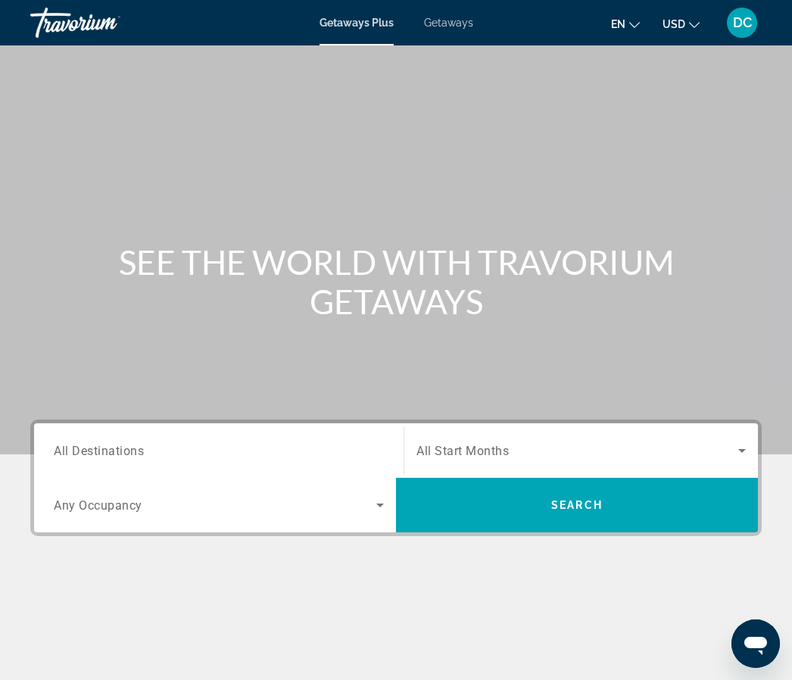
click at [95, 451] on span "All Destinations" at bounding box center [99, 450] width 90 height 14
click at [95, 451] on input "Destination All Destinations" at bounding box center [219, 451] width 330 height 18
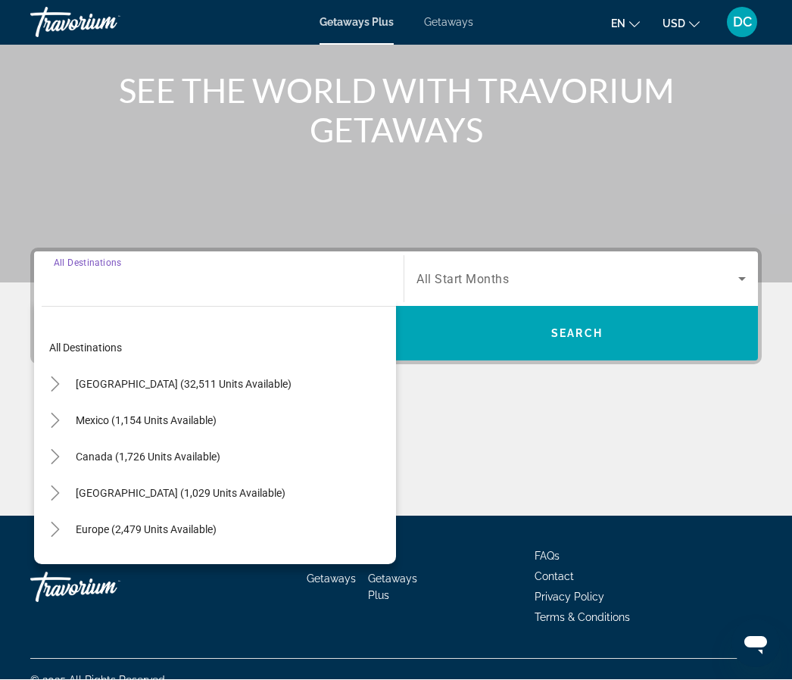
scroll to position [193, 0]
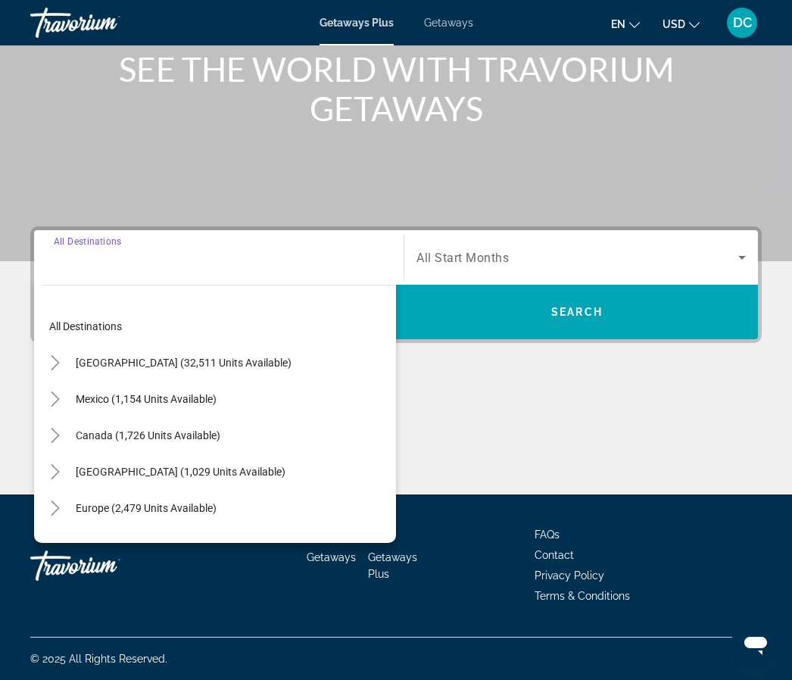
click at [58, 508] on icon "Toggle Europe (2,479 units available)" at bounding box center [55, 507] width 8 height 15
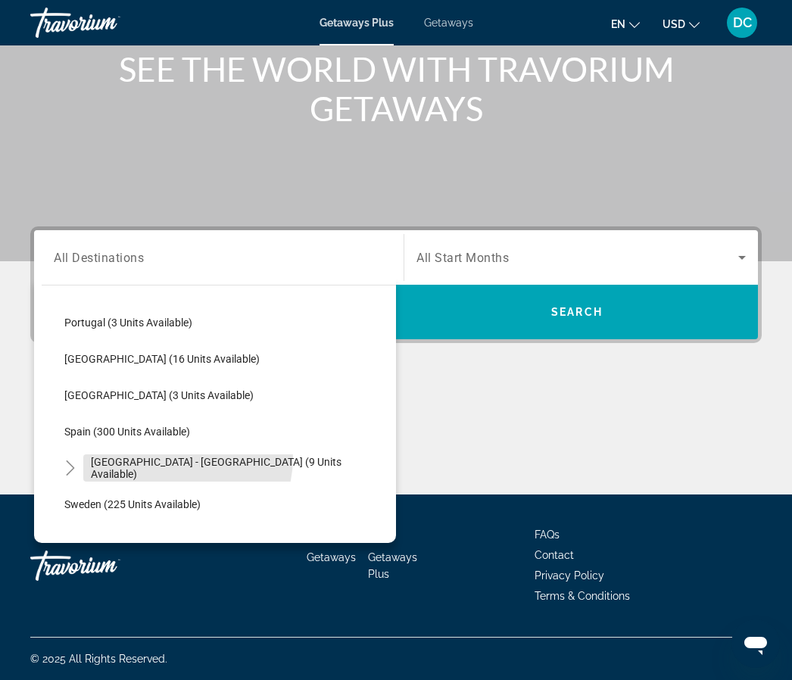
scroll to position [603, 0]
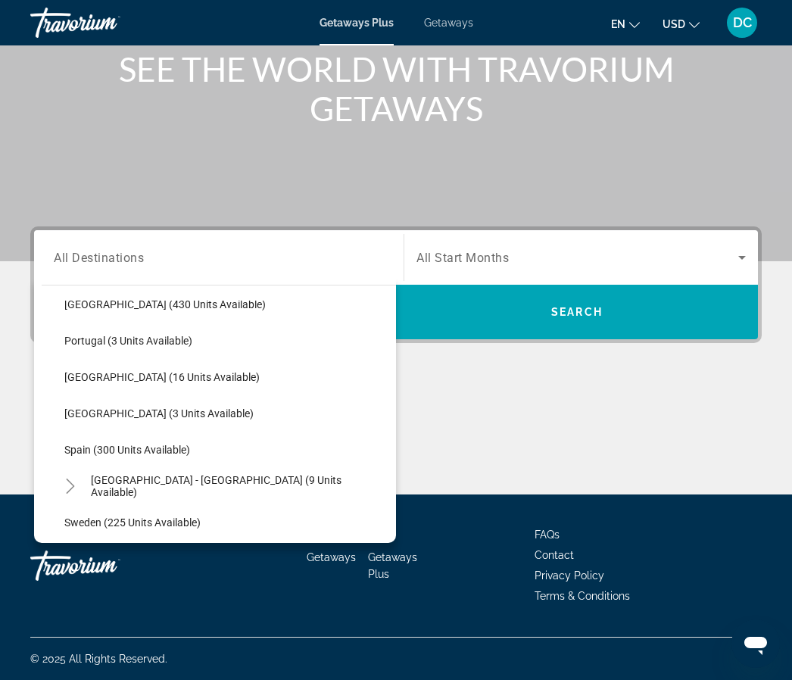
click at [104, 346] on span "Portugal (3 units available)" at bounding box center [128, 341] width 128 height 12
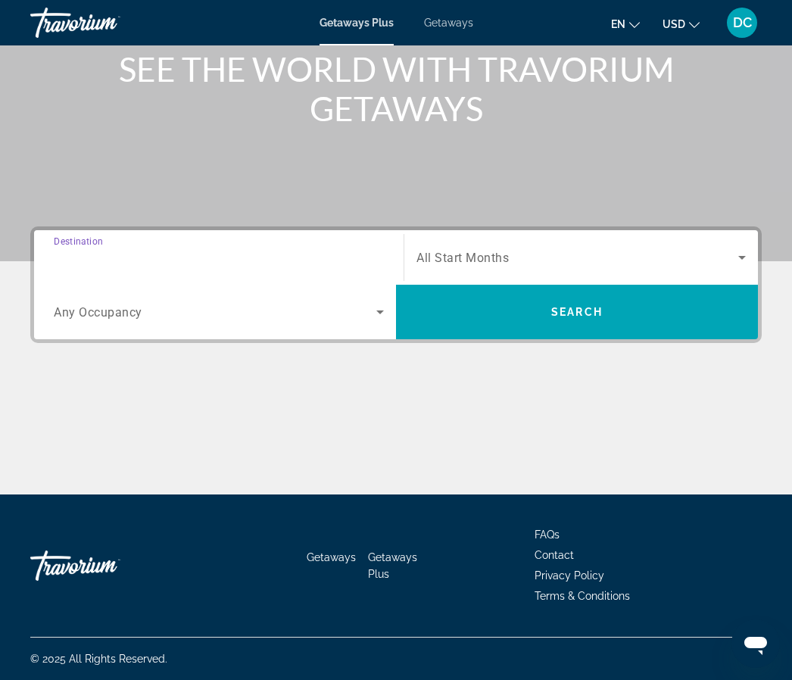
type input "**********"
click at [232, 264] on input "**********" at bounding box center [219, 258] width 330 height 18
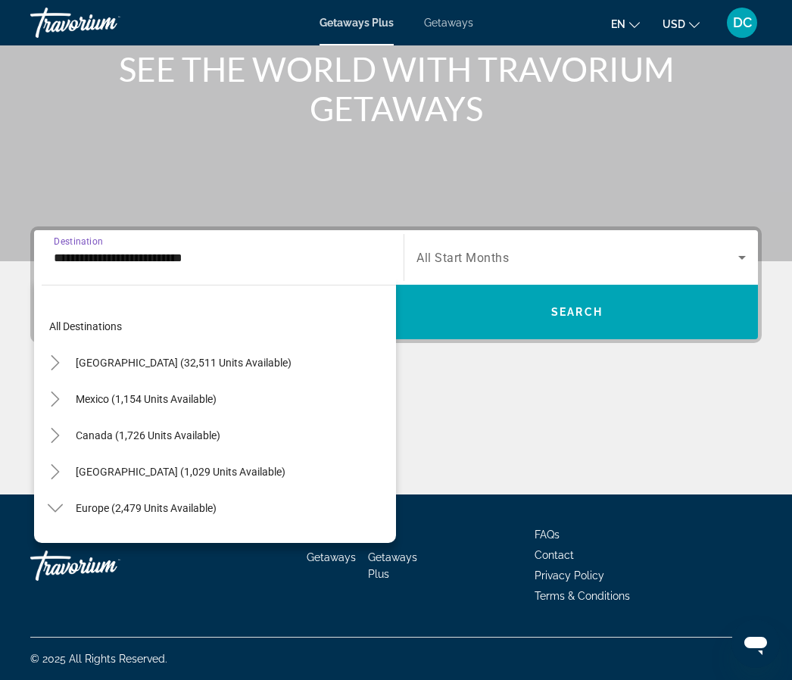
scroll to position [526, 0]
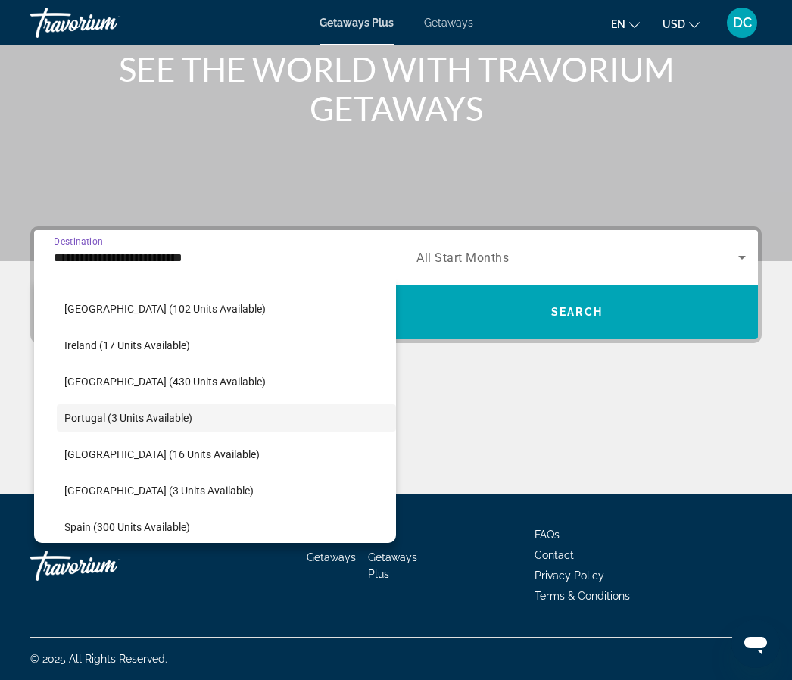
click at [201, 416] on span "Search widget" at bounding box center [226, 418] width 339 height 36
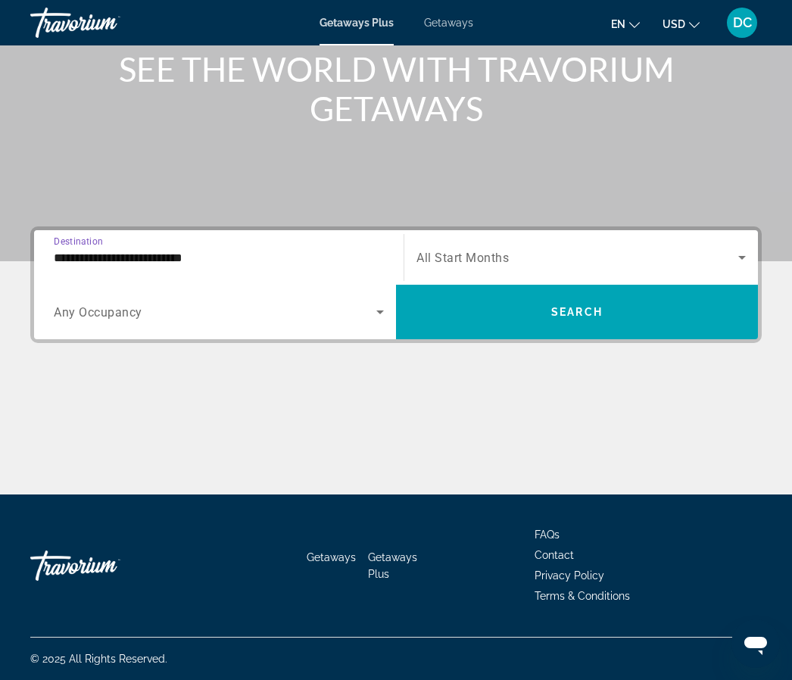
click at [172, 314] on span "Search widget" at bounding box center [215, 312] width 322 height 18
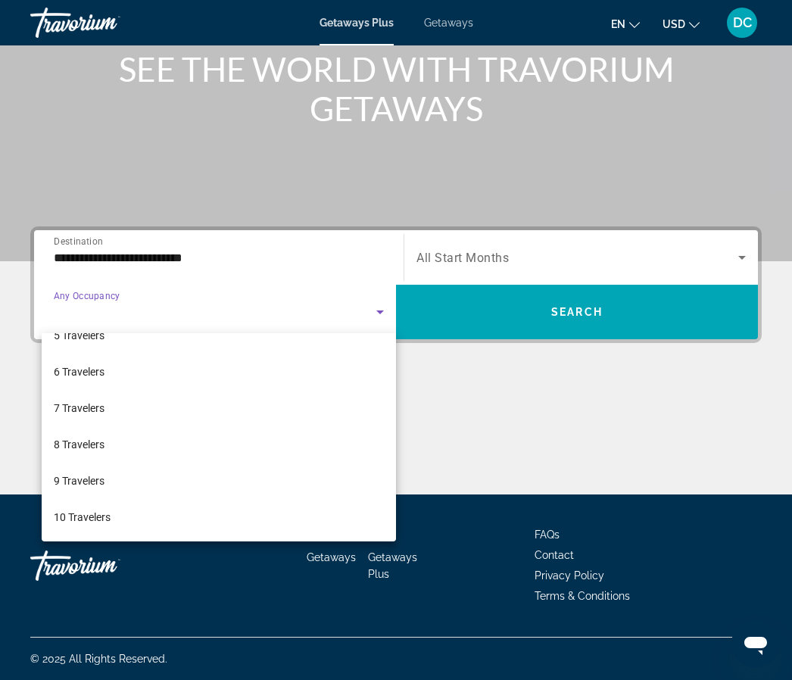
scroll to position [167, 0]
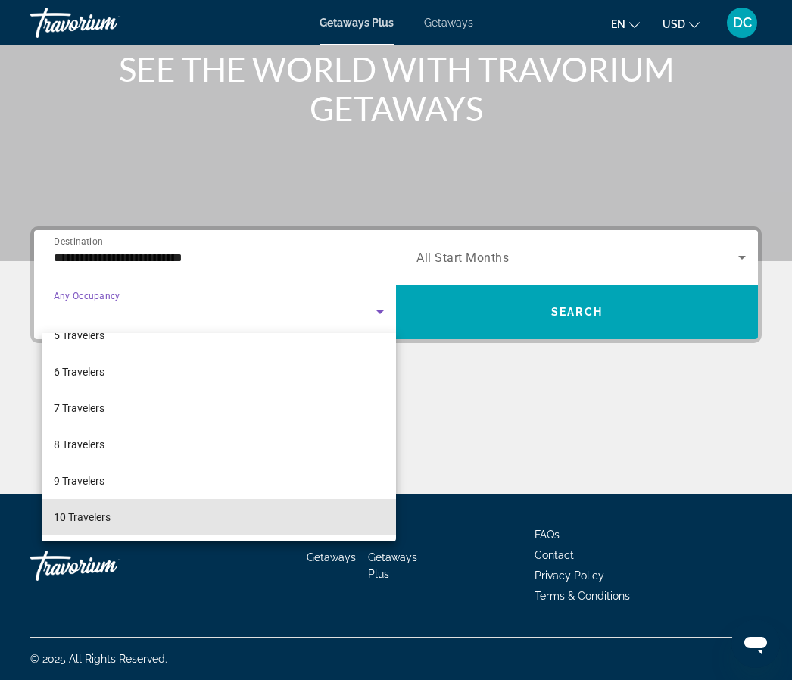
click at [96, 516] on span "10 Travelers" at bounding box center [82, 517] width 57 height 18
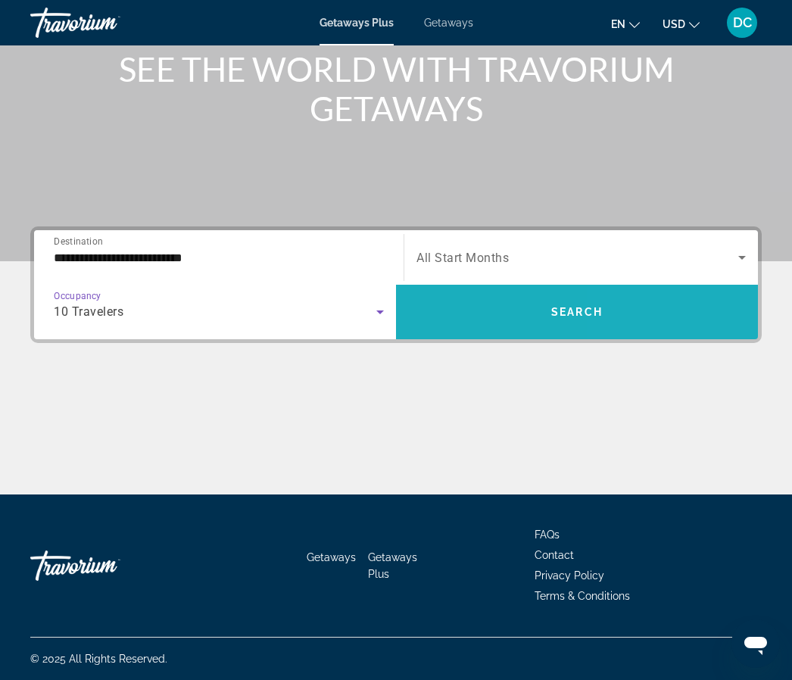
click at [624, 317] on span "Search widget" at bounding box center [577, 312] width 362 height 36
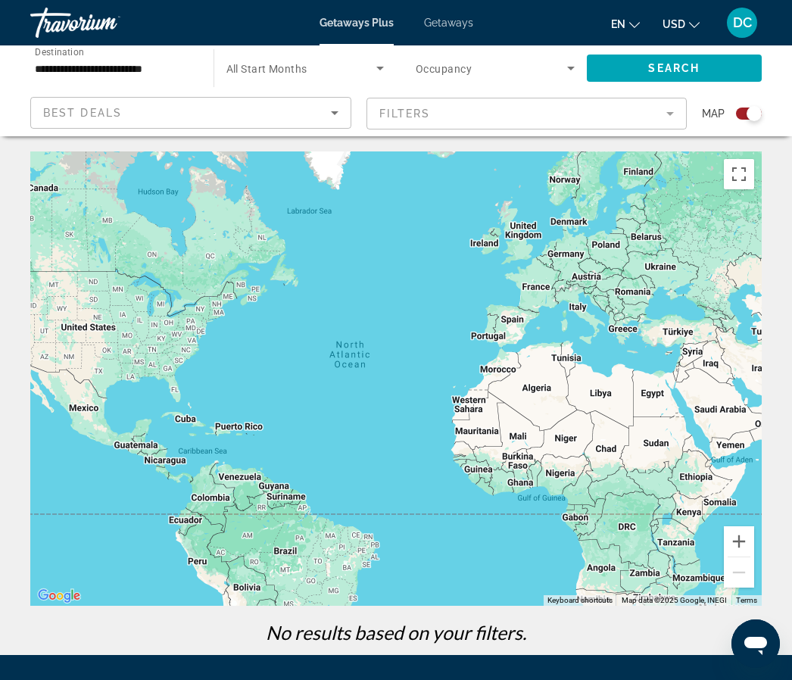
click at [65, 114] on span "Best Deals" at bounding box center [82, 113] width 79 height 12
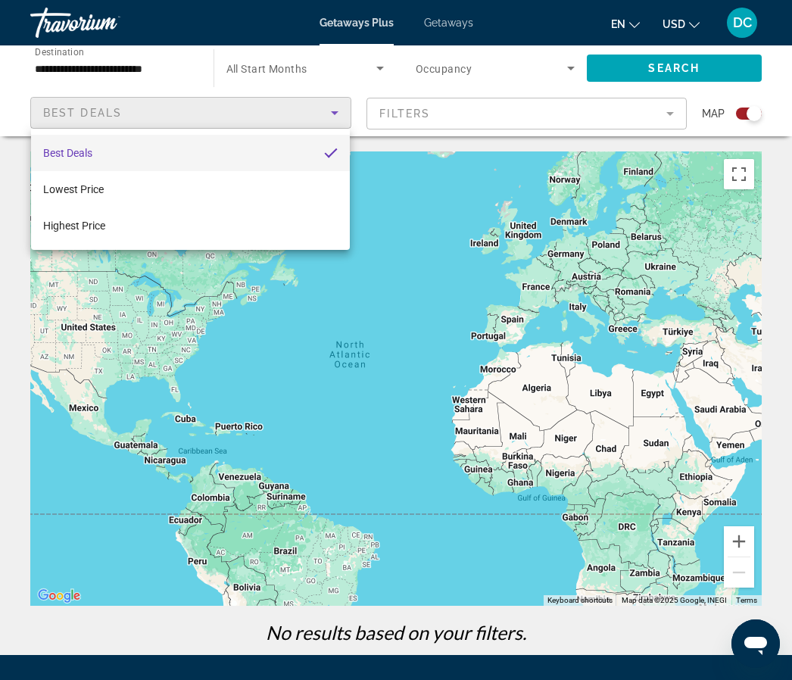
click at [435, 270] on div at bounding box center [396, 340] width 792 height 680
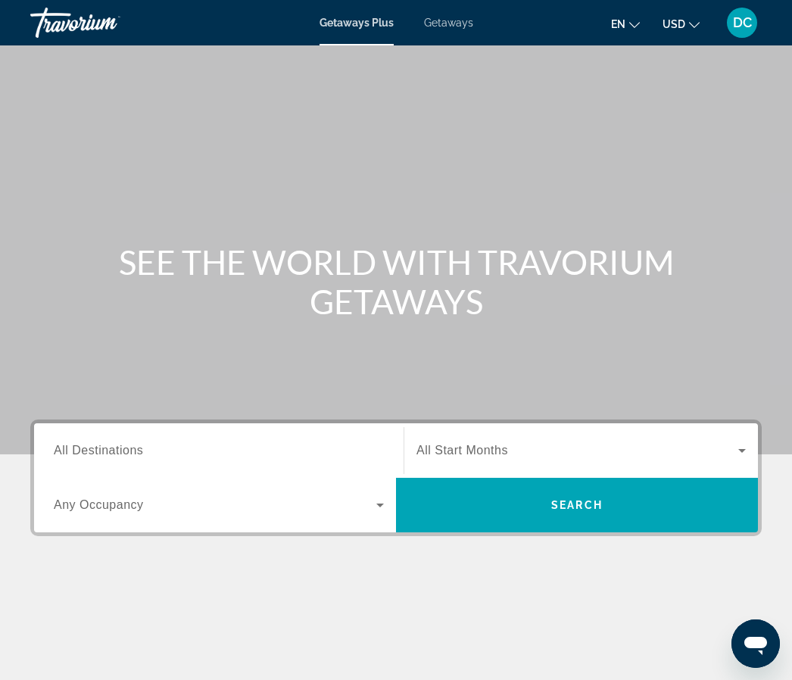
click at [465, 26] on span "Getaways" at bounding box center [448, 23] width 49 height 12
click at [123, 451] on span "All Destinations" at bounding box center [98, 450] width 89 height 13
click at [123, 451] on input "Destination All Destinations" at bounding box center [219, 451] width 330 height 18
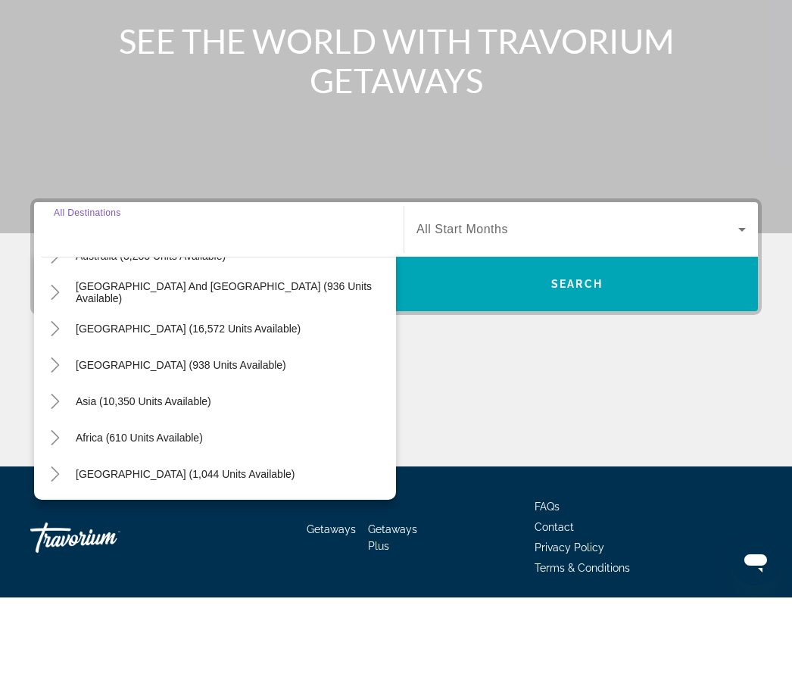
scroll to position [138, 0]
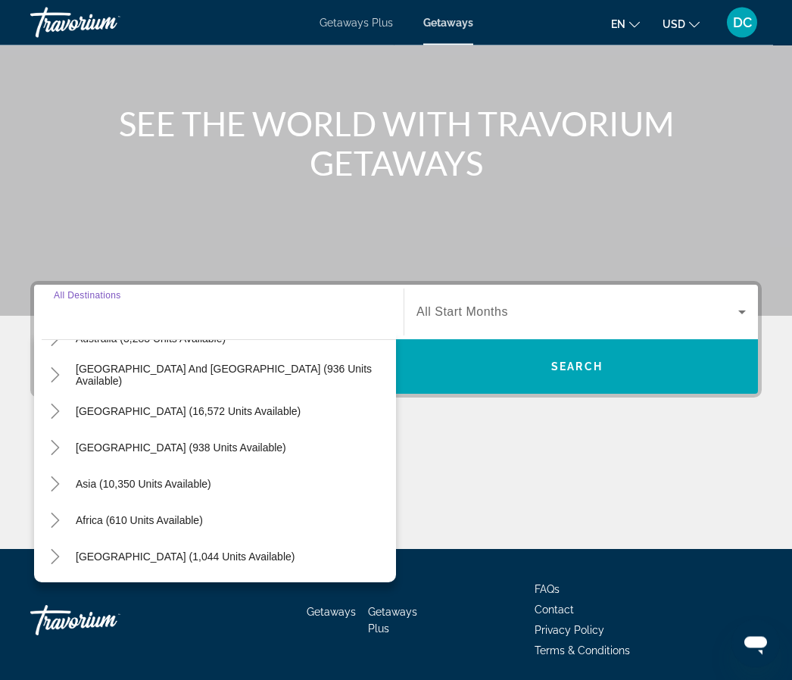
click at [741, 318] on icon "Search widget" at bounding box center [742, 313] width 18 height 18
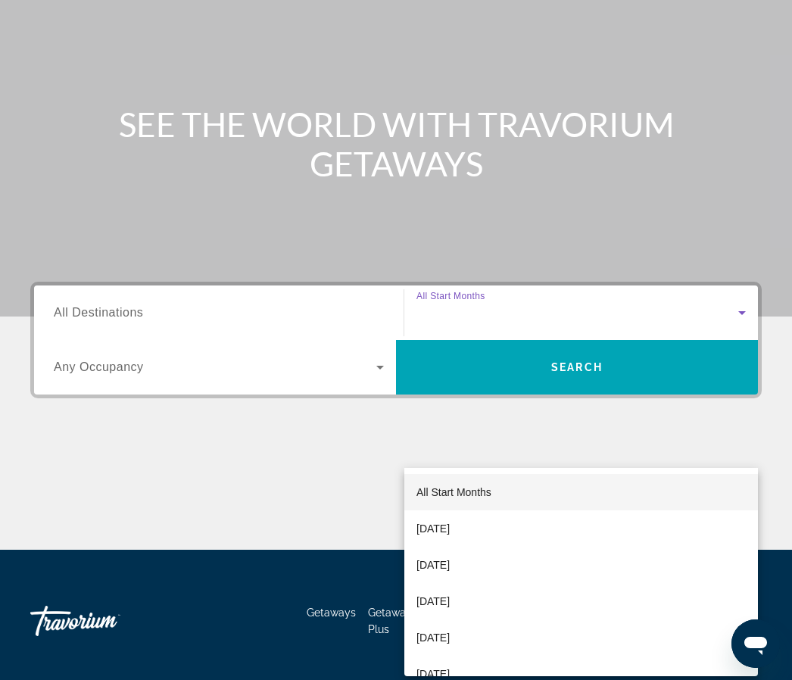
scroll to position [0, 0]
